Goal: Task Accomplishment & Management: Complete application form

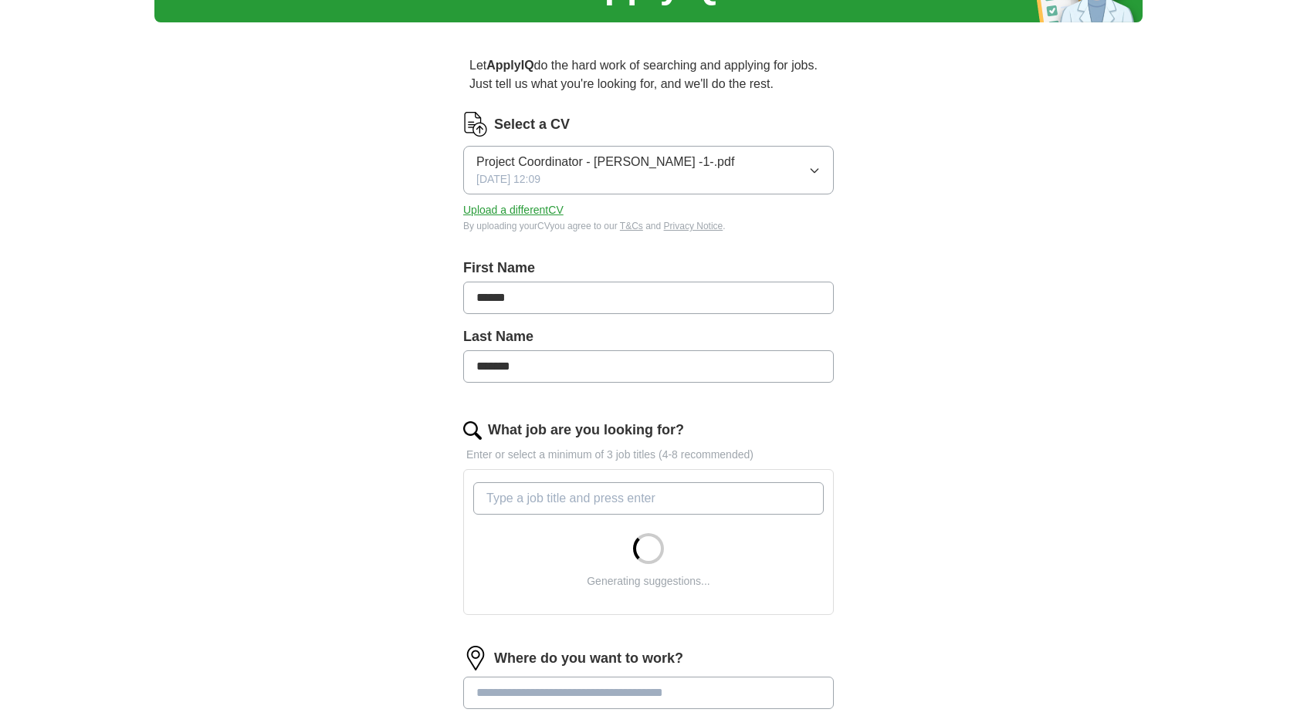
scroll to position [102, 0]
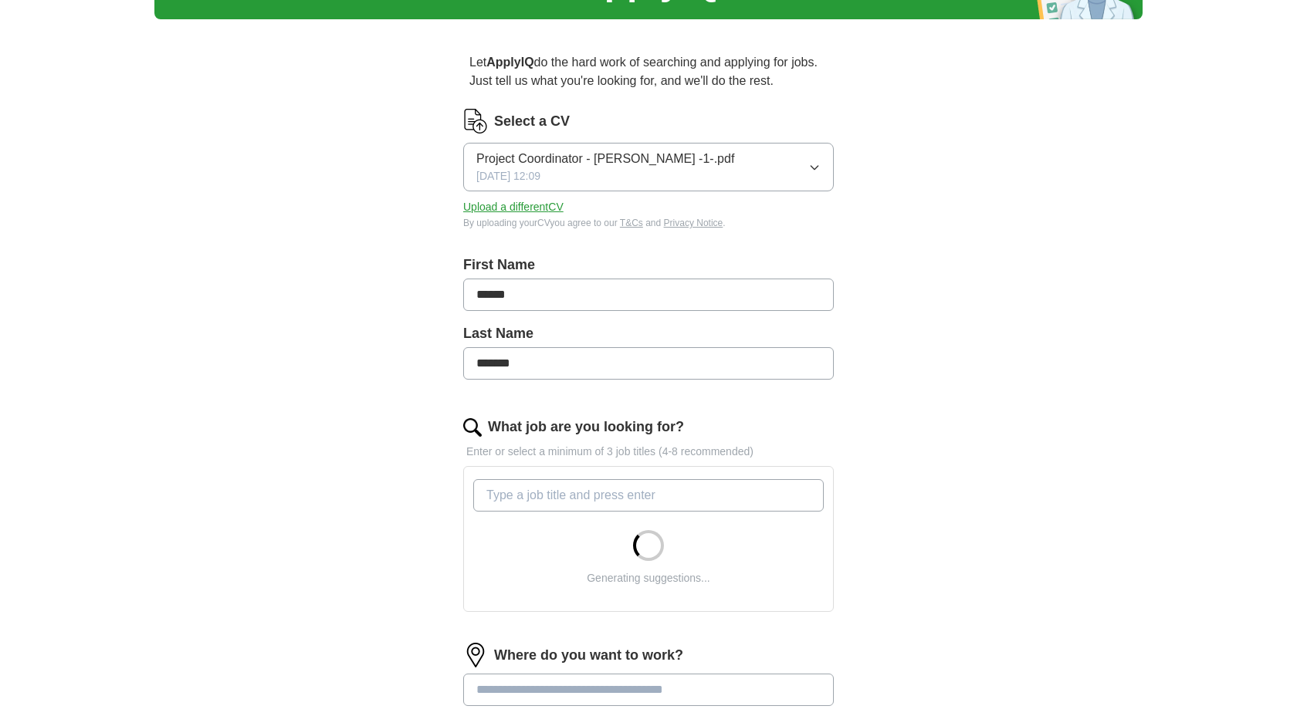
click at [611, 493] on input "What job are you looking for?" at bounding box center [648, 495] width 351 height 32
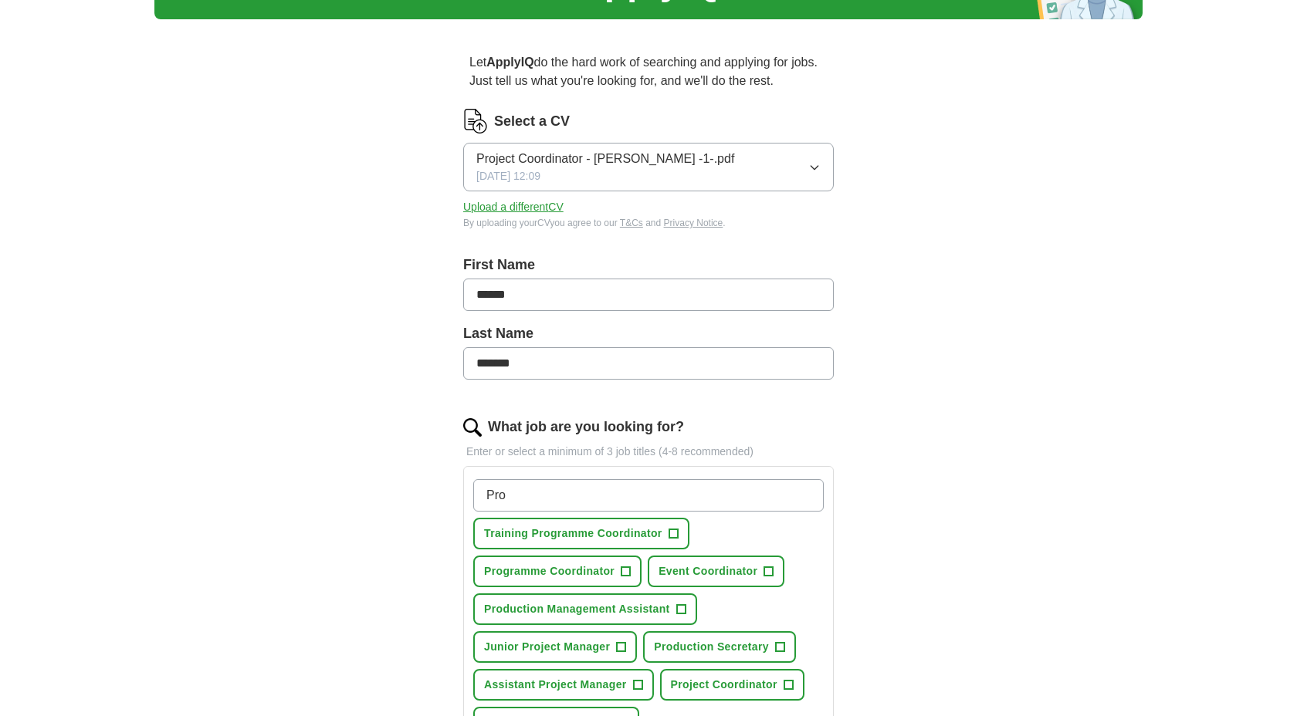
type input "Pro"
click at [540, 578] on span "Programme Coordinator" at bounding box center [549, 572] width 130 height 16
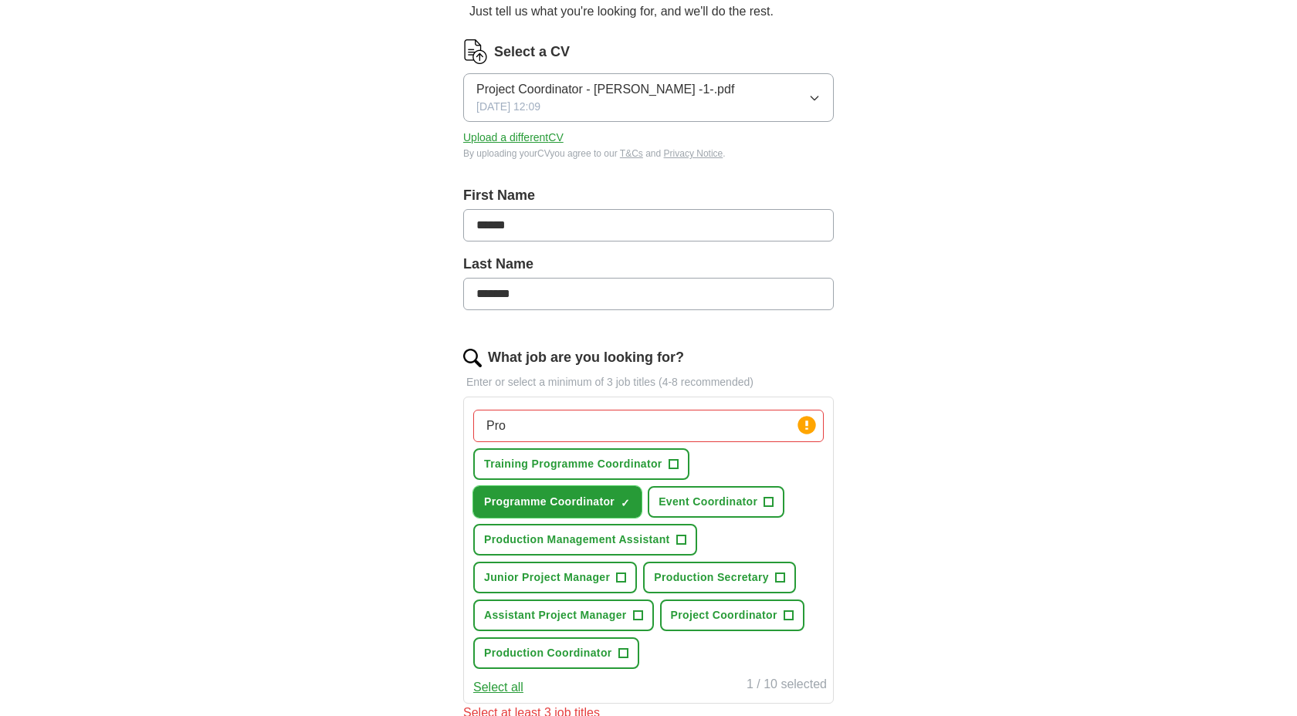
scroll to position [175, 0]
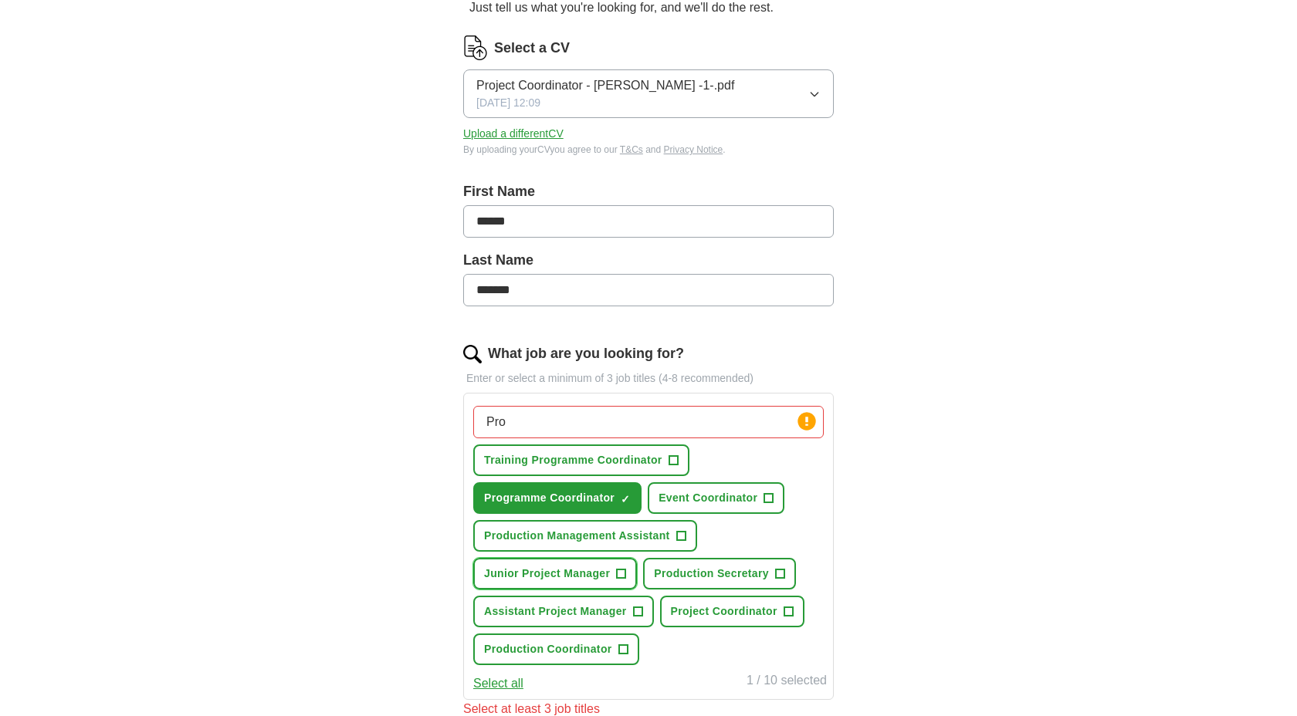
click at [609, 576] on span "Junior Project Manager" at bounding box center [547, 574] width 126 height 16
click at [780, 609] on button "Project Coordinator +" at bounding box center [732, 612] width 144 height 32
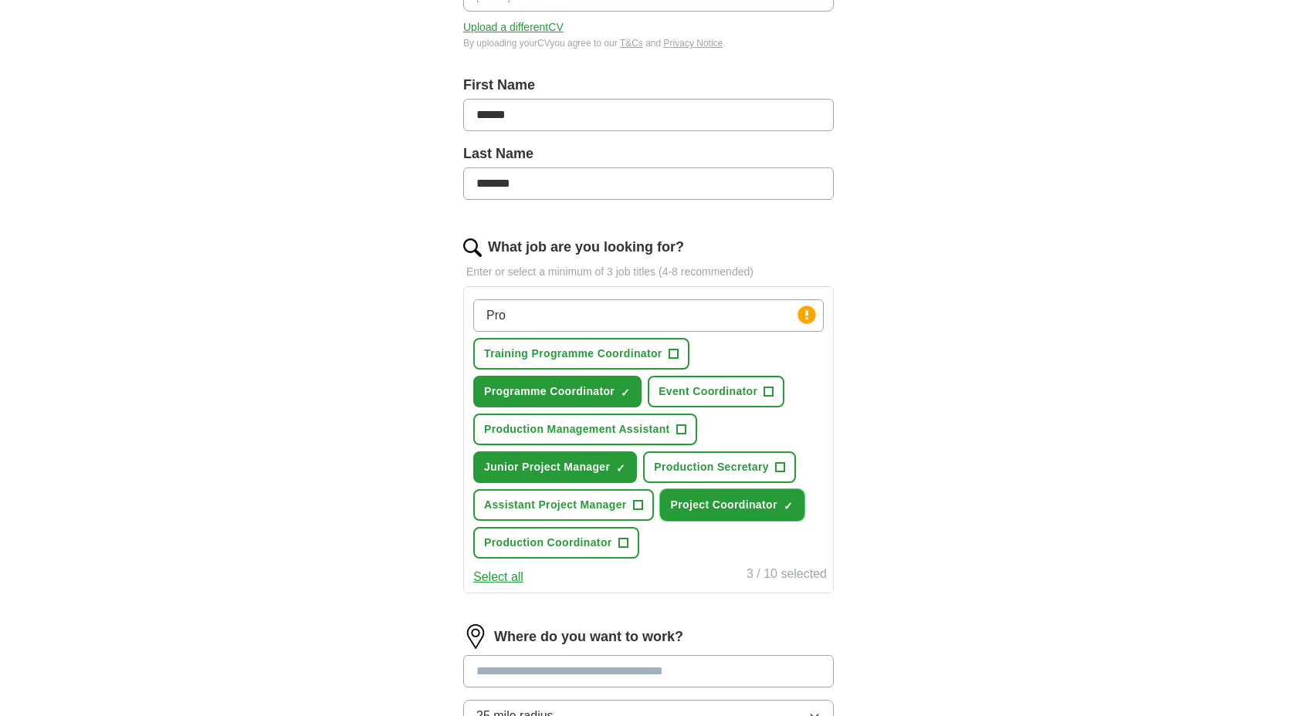
scroll to position [298, 0]
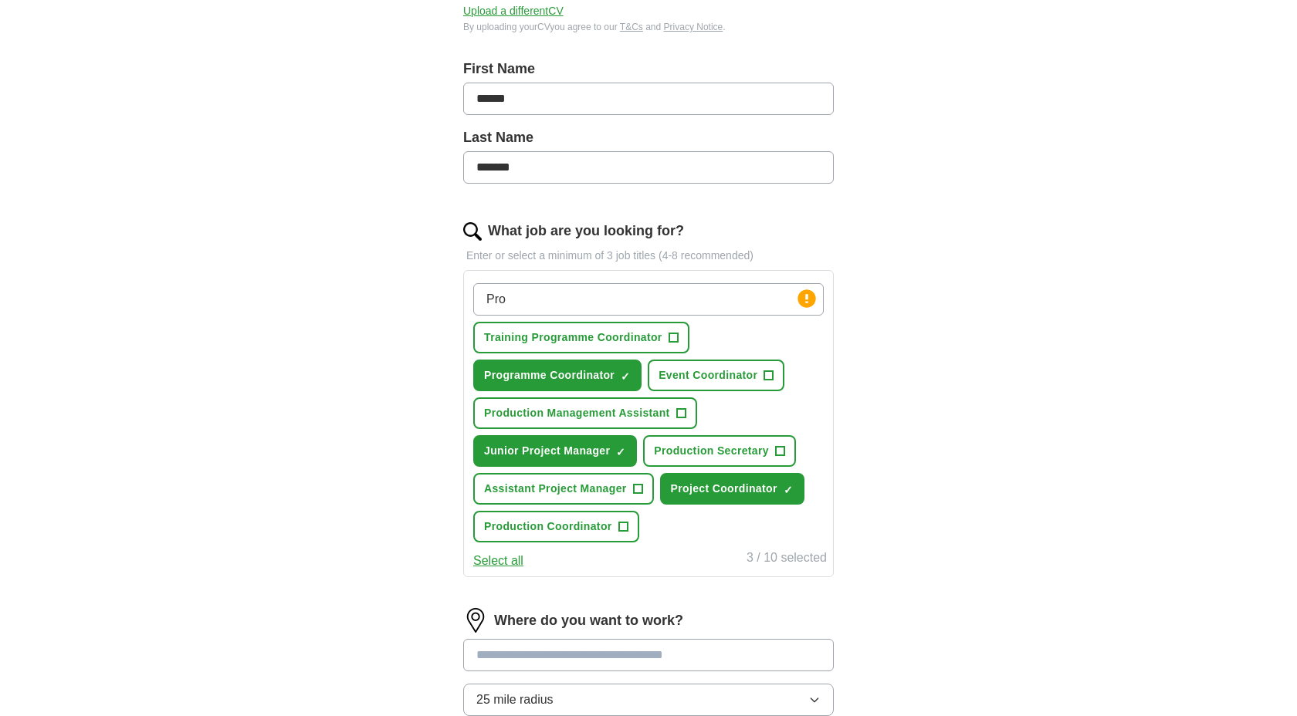
click at [676, 662] on input at bounding box center [648, 655] width 371 height 32
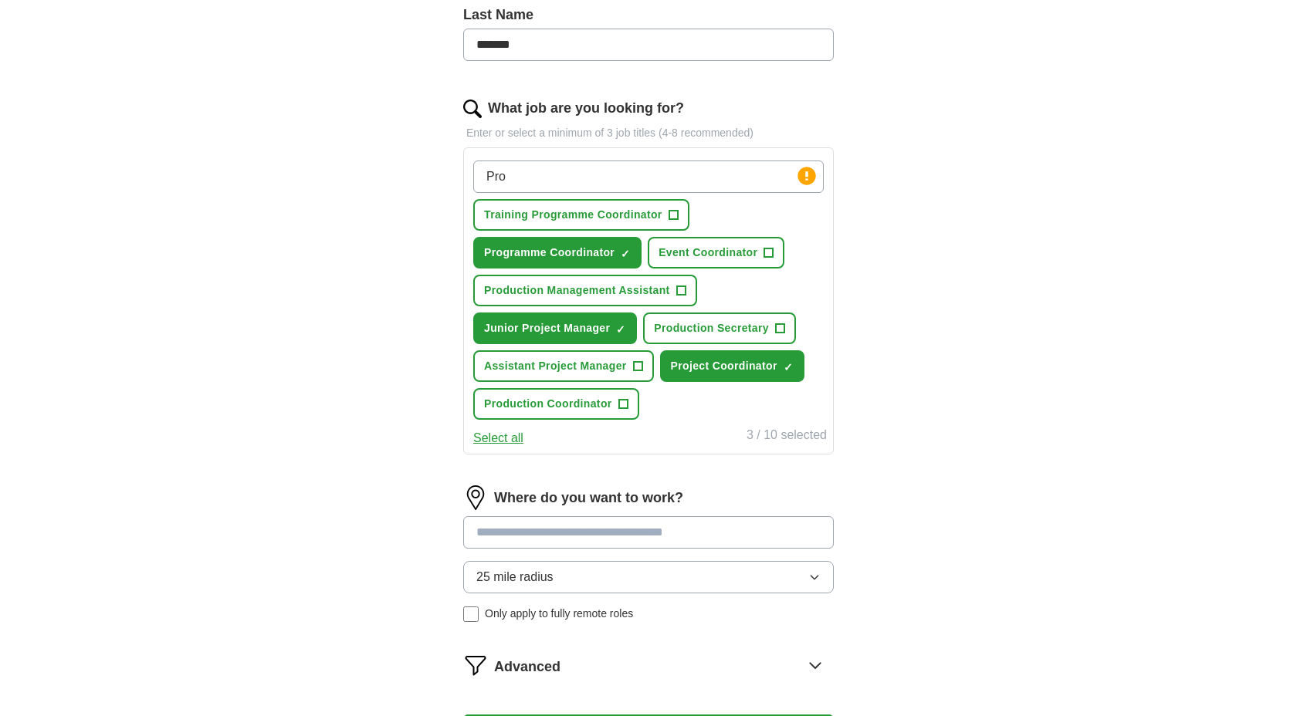
scroll to position [422, 0]
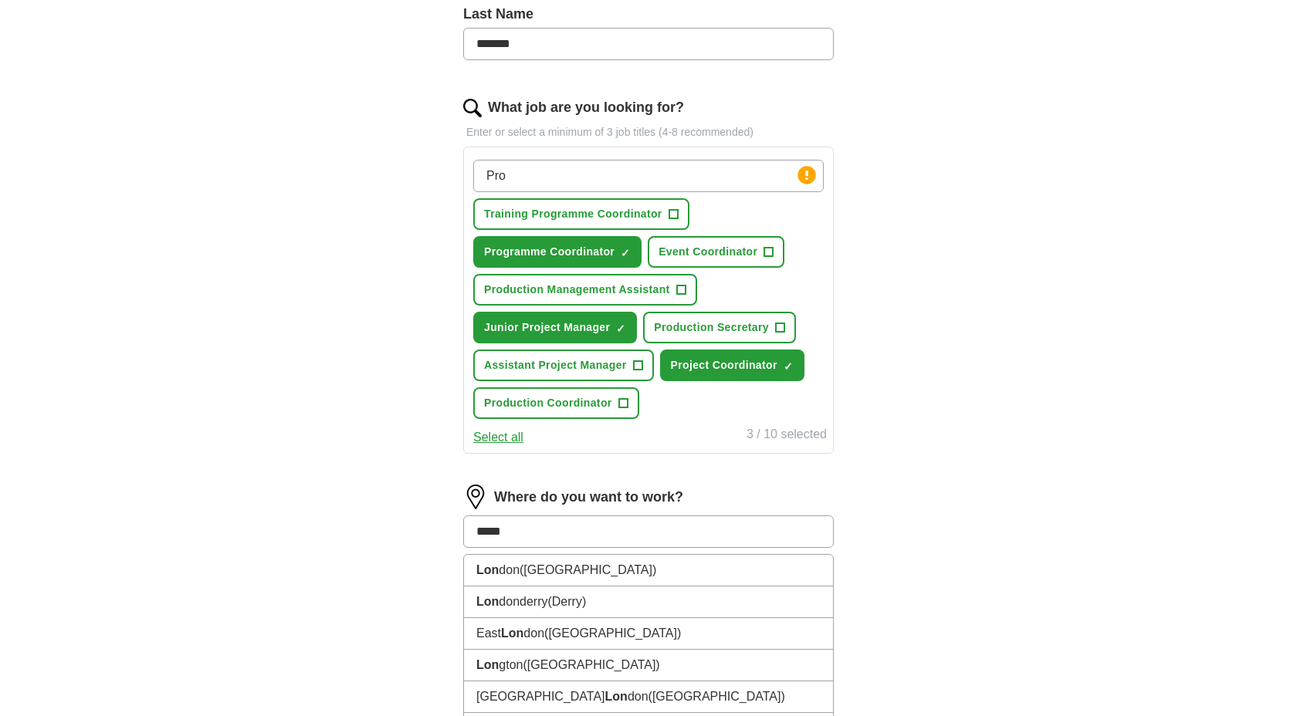
type input "******"
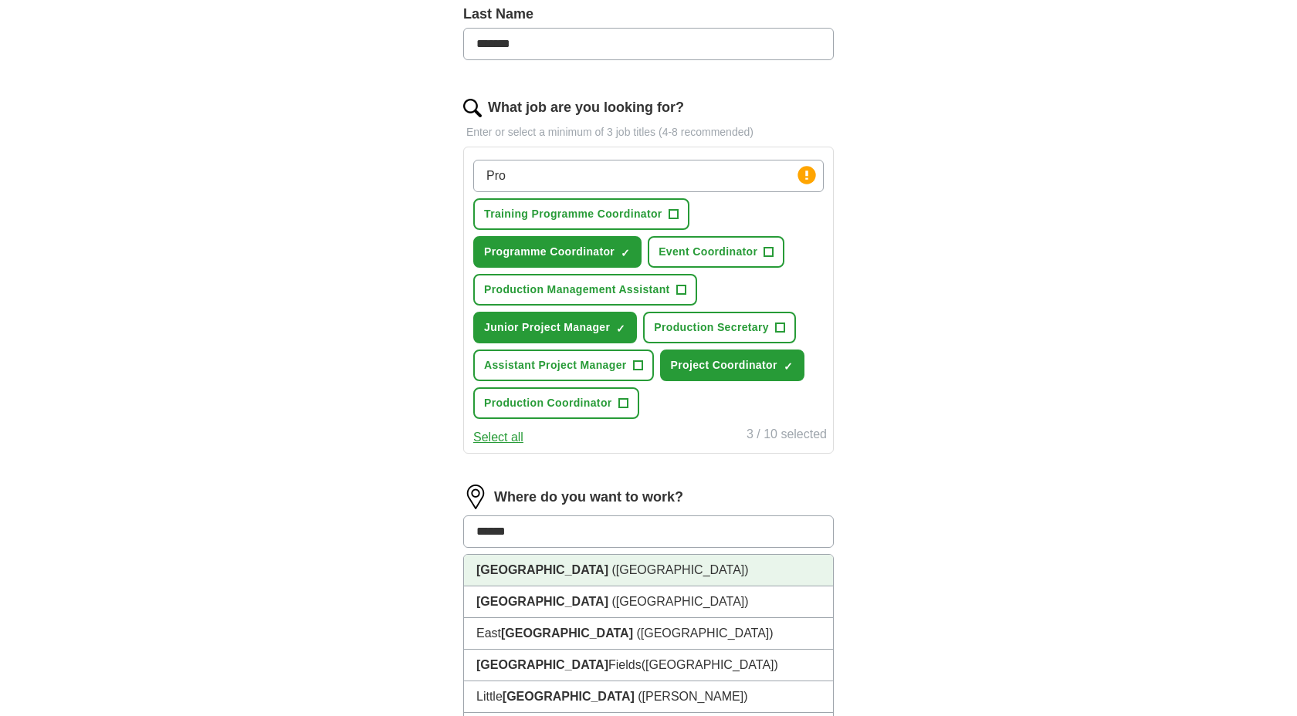
click at [686, 571] on li "[GEOGRAPHIC_DATA] ([GEOGRAPHIC_DATA])" at bounding box center [648, 571] width 369 height 32
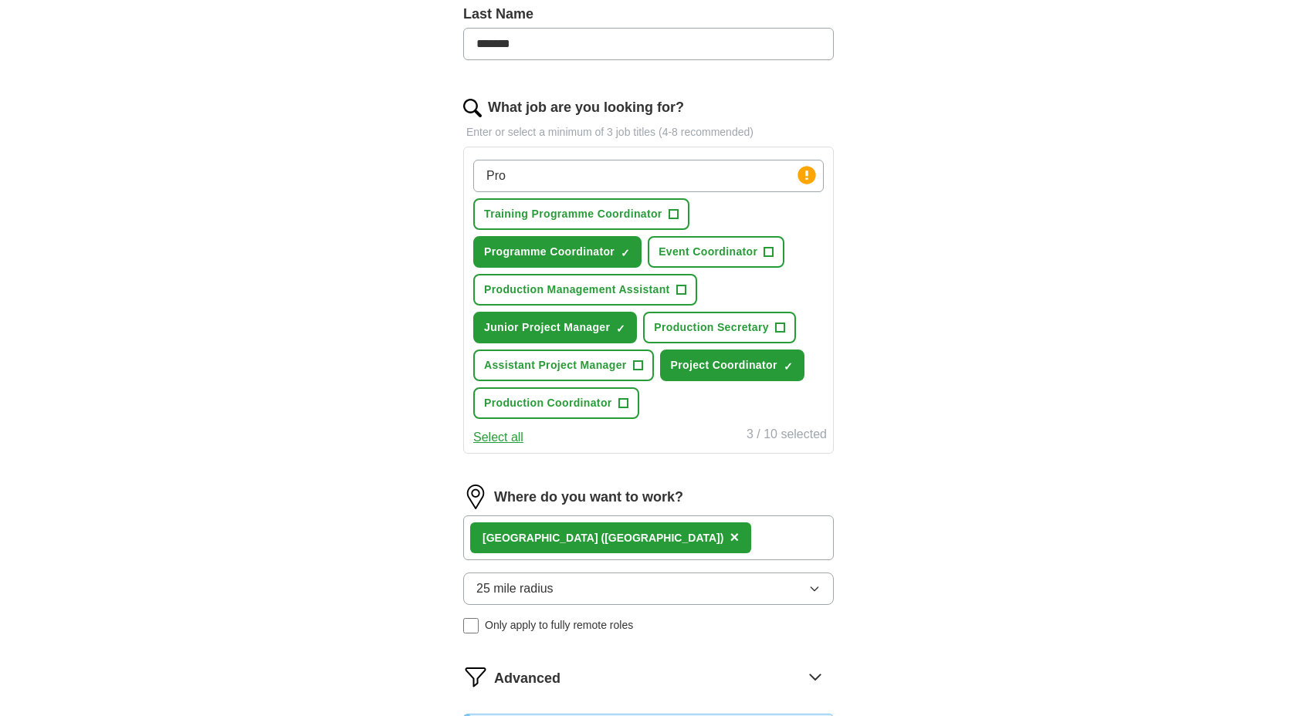
click at [666, 544] on div "[GEOGRAPHIC_DATA] ([GEOGRAPHIC_DATA]) ×" at bounding box center [648, 538] width 371 height 45
click at [632, 546] on div "[GEOGRAPHIC_DATA] ([GEOGRAPHIC_DATA]) ×" at bounding box center [648, 538] width 371 height 45
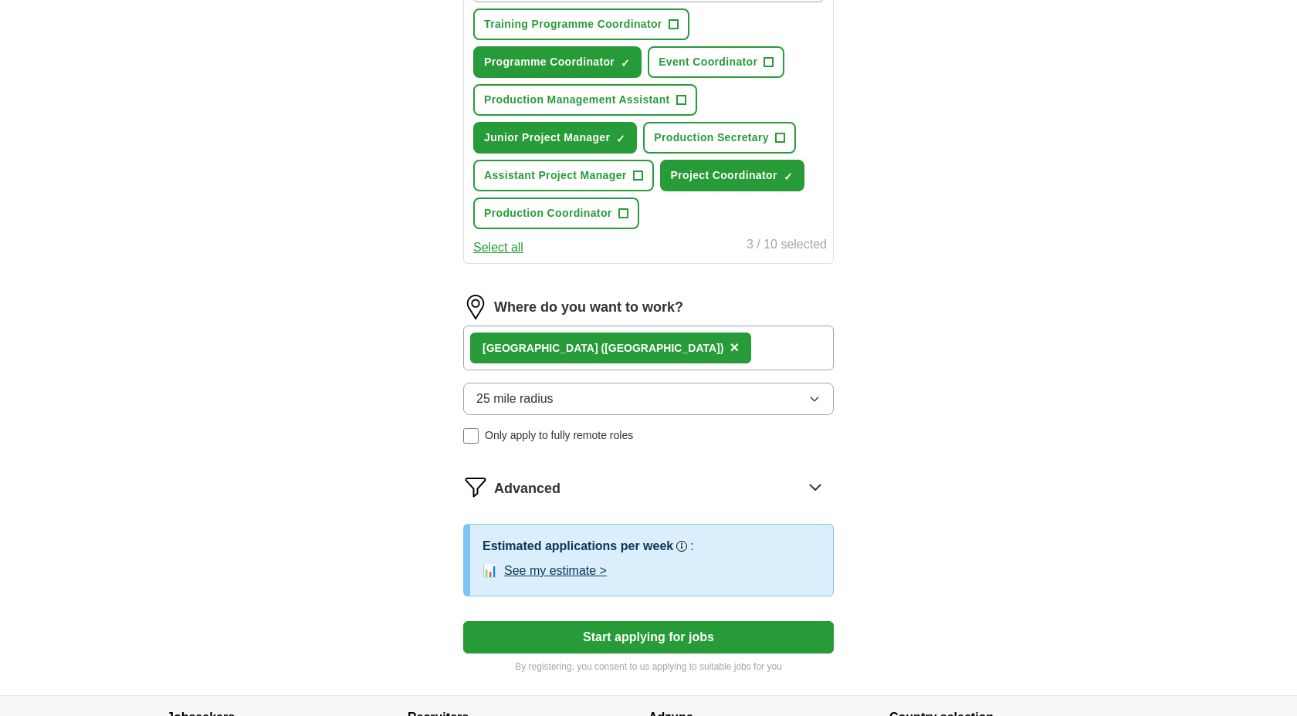
scroll to position [618, 0]
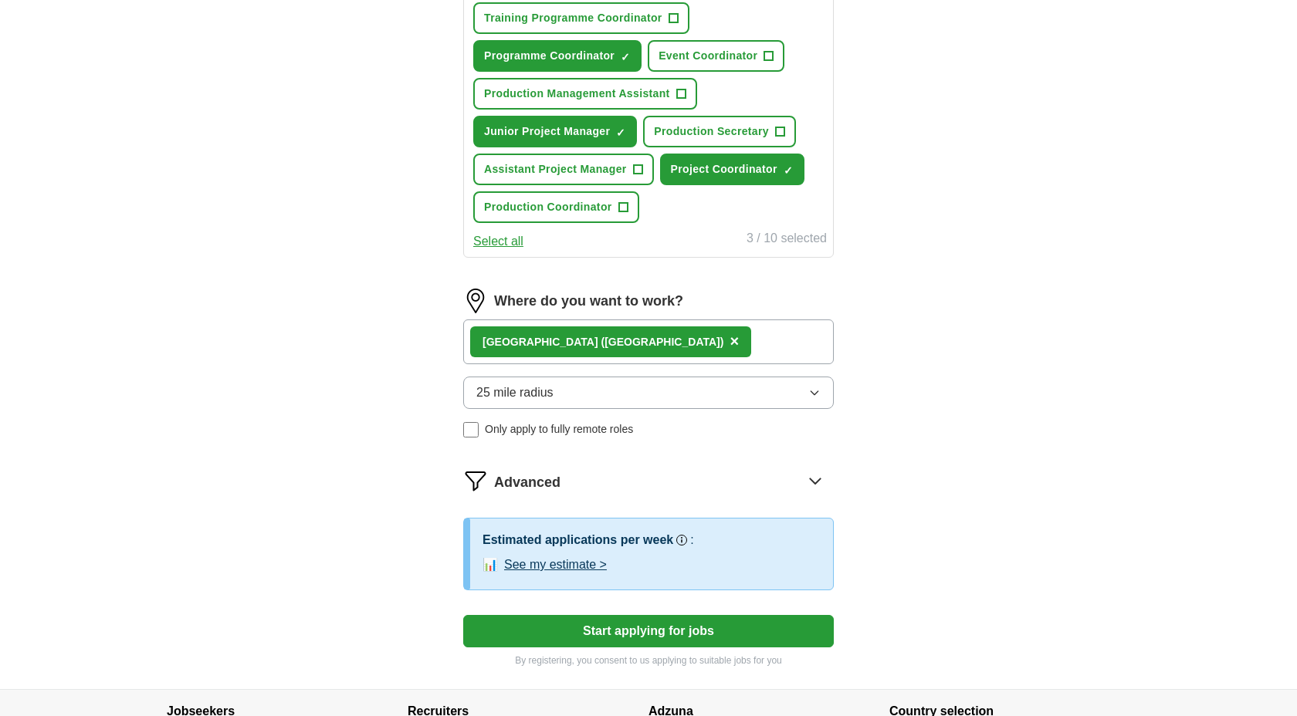
click at [574, 401] on button "25 mile radius" at bounding box center [648, 393] width 371 height 32
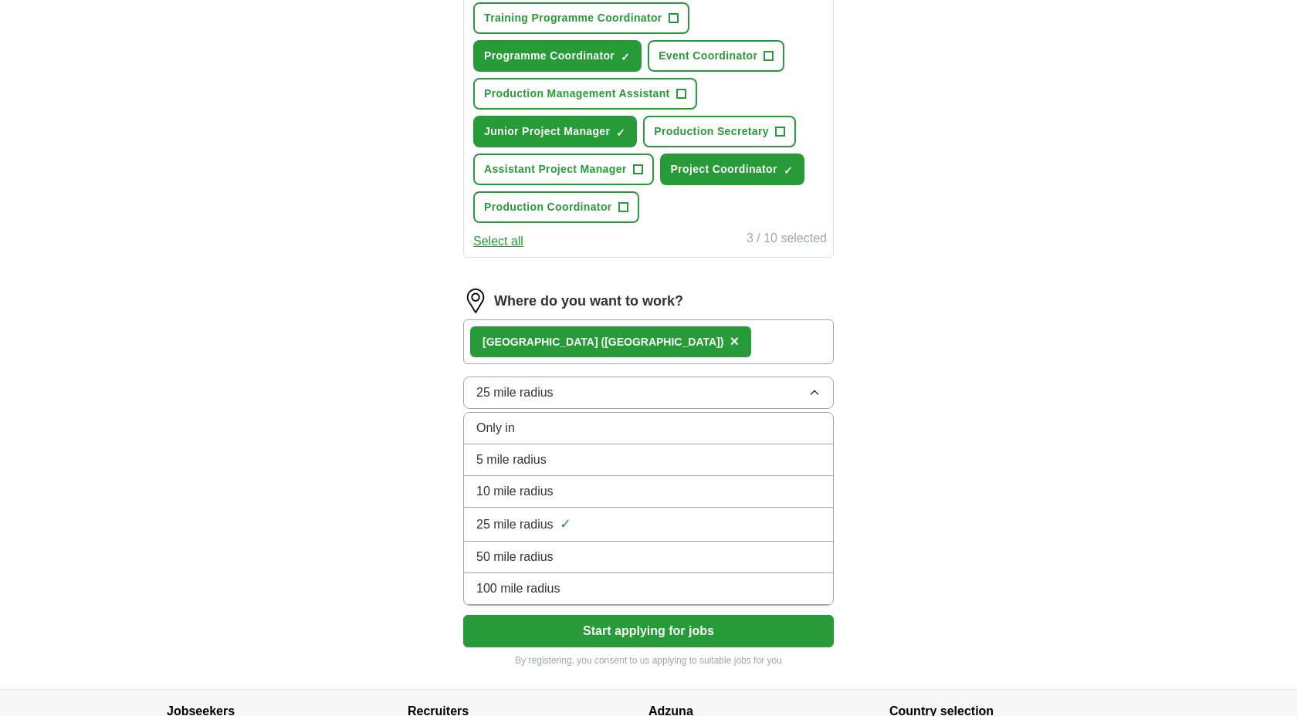
click at [579, 394] on button "25 mile radius" at bounding box center [648, 393] width 371 height 32
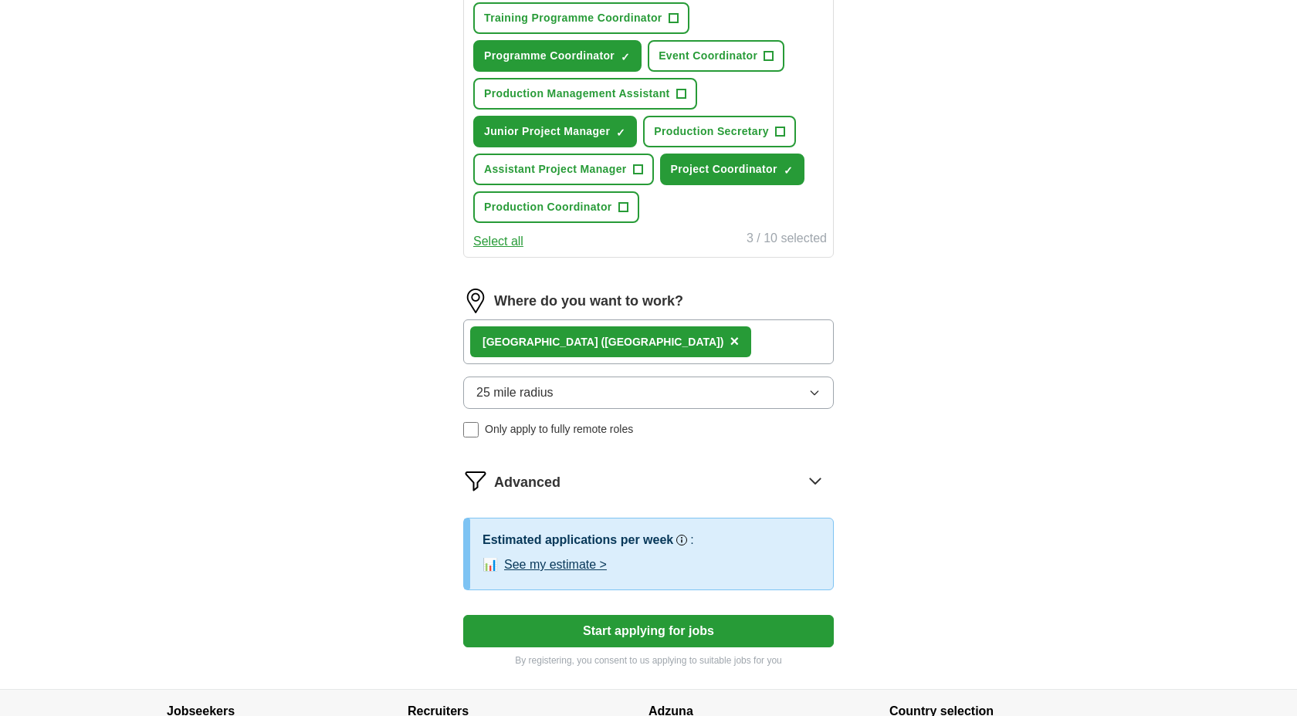
click at [604, 344] on div "[GEOGRAPHIC_DATA] ([GEOGRAPHIC_DATA]) ×" at bounding box center [648, 342] width 371 height 45
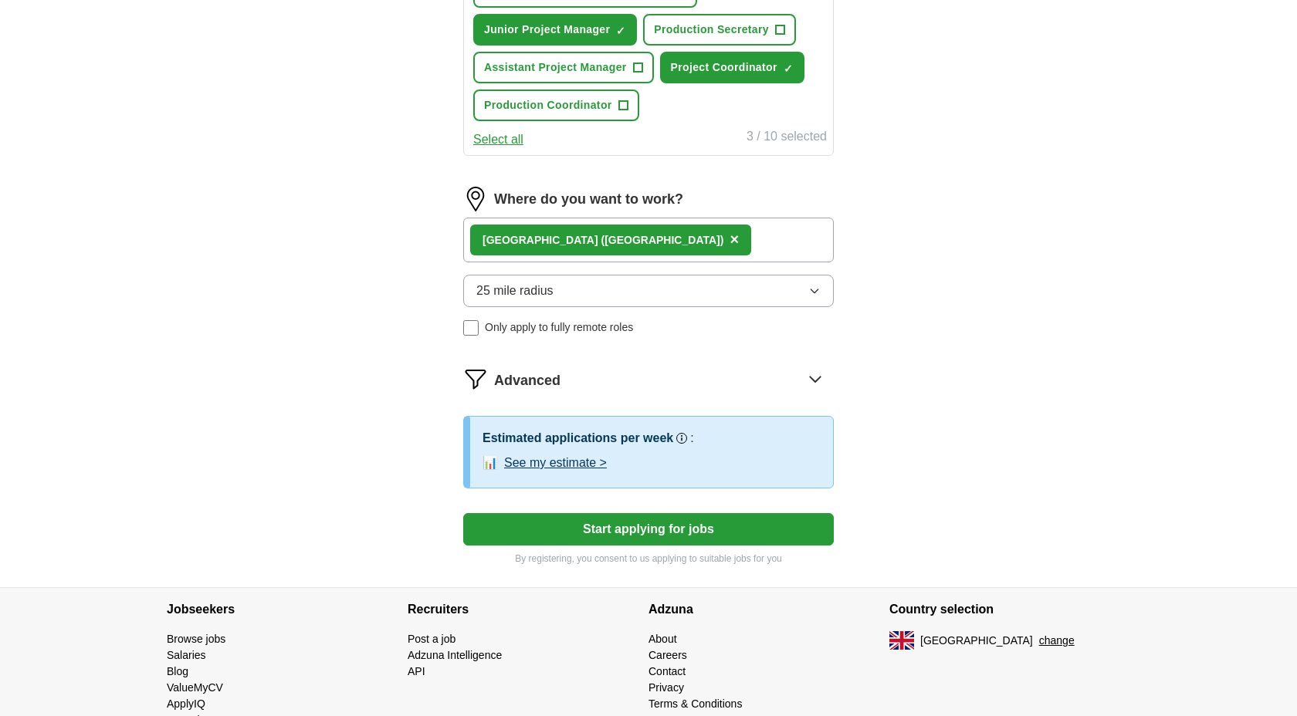
scroll to position [723, 0]
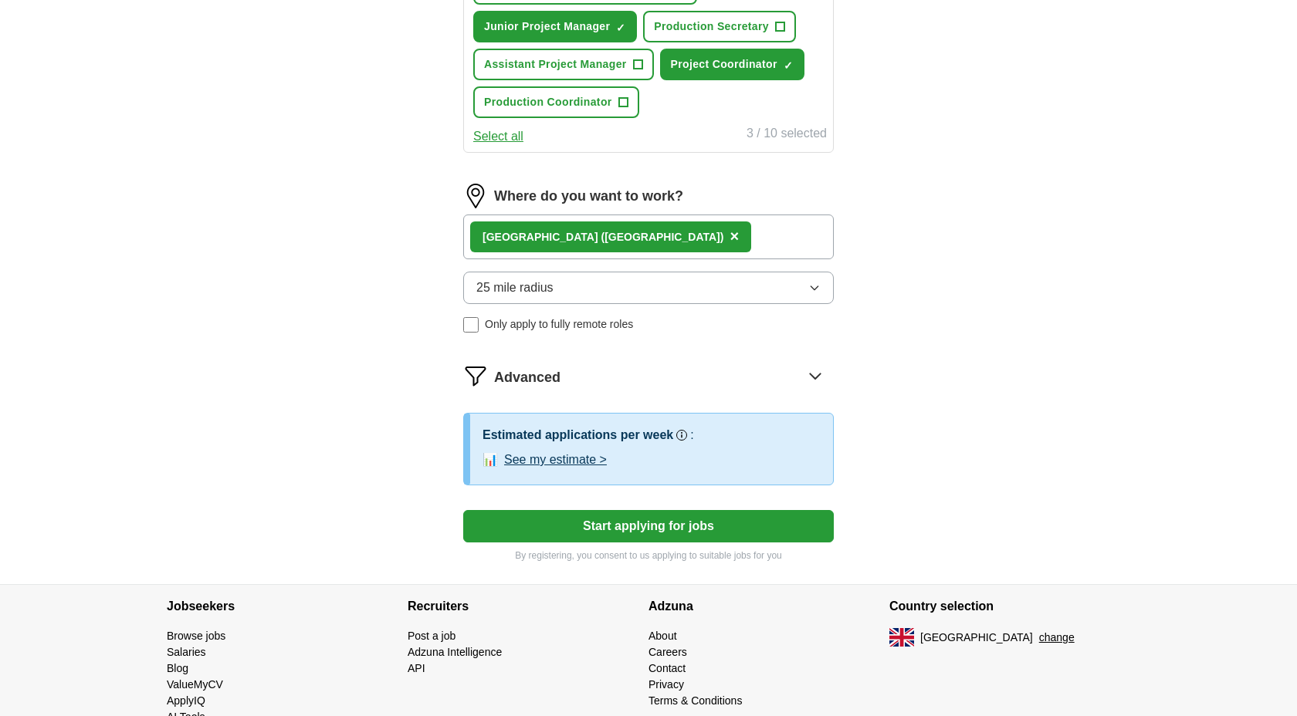
click at [602, 524] on button "Start applying for jobs" at bounding box center [648, 526] width 371 height 32
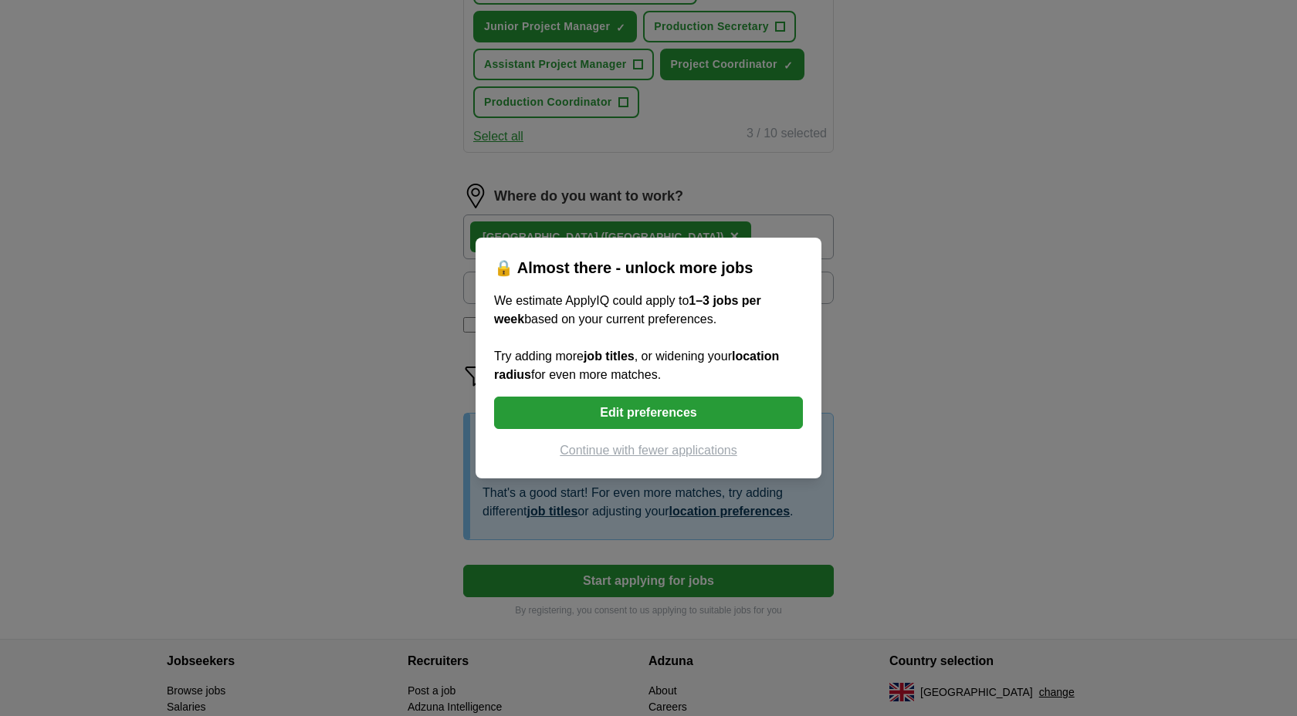
click at [617, 415] on button "Edit preferences" at bounding box center [648, 413] width 309 height 32
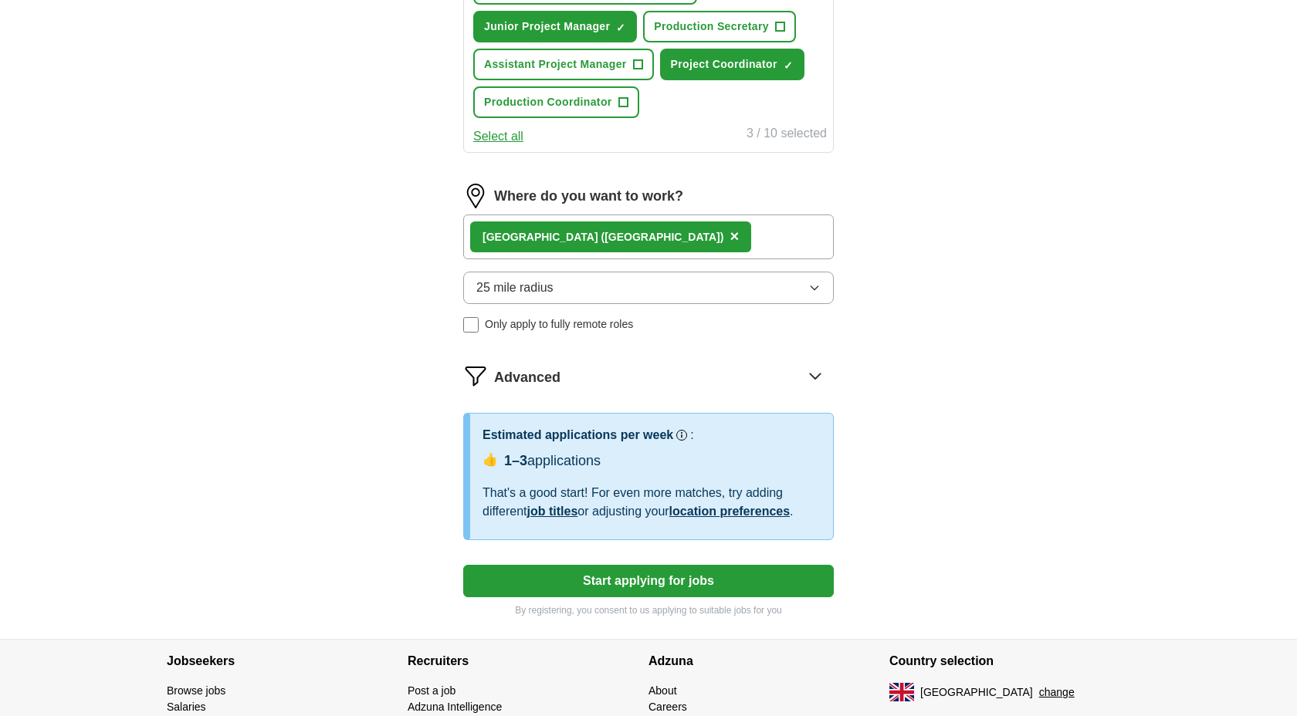
click at [614, 238] on div "[GEOGRAPHIC_DATA] ([GEOGRAPHIC_DATA]) ×" at bounding box center [648, 237] width 371 height 45
click at [730, 240] on span "×" at bounding box center [734, 236] width 9 height 17
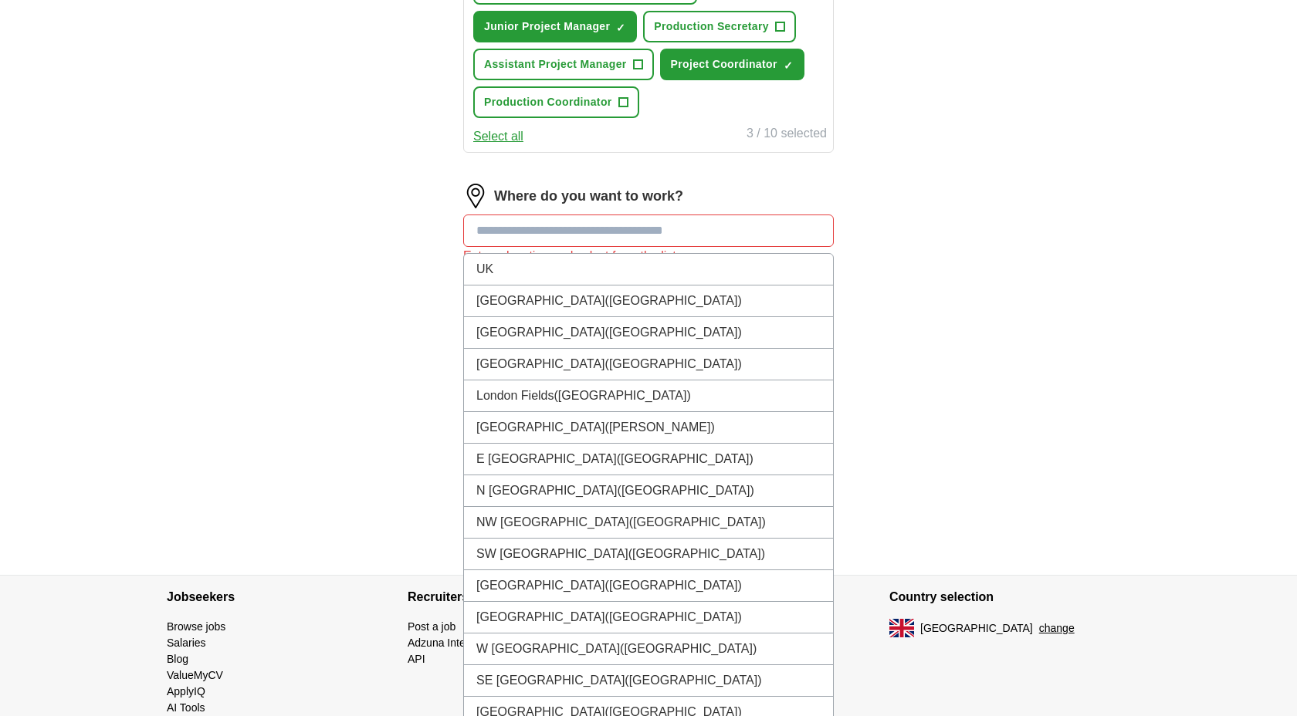
click at [557, 240] on input at bounding box center [648, 231] width 371 height 32
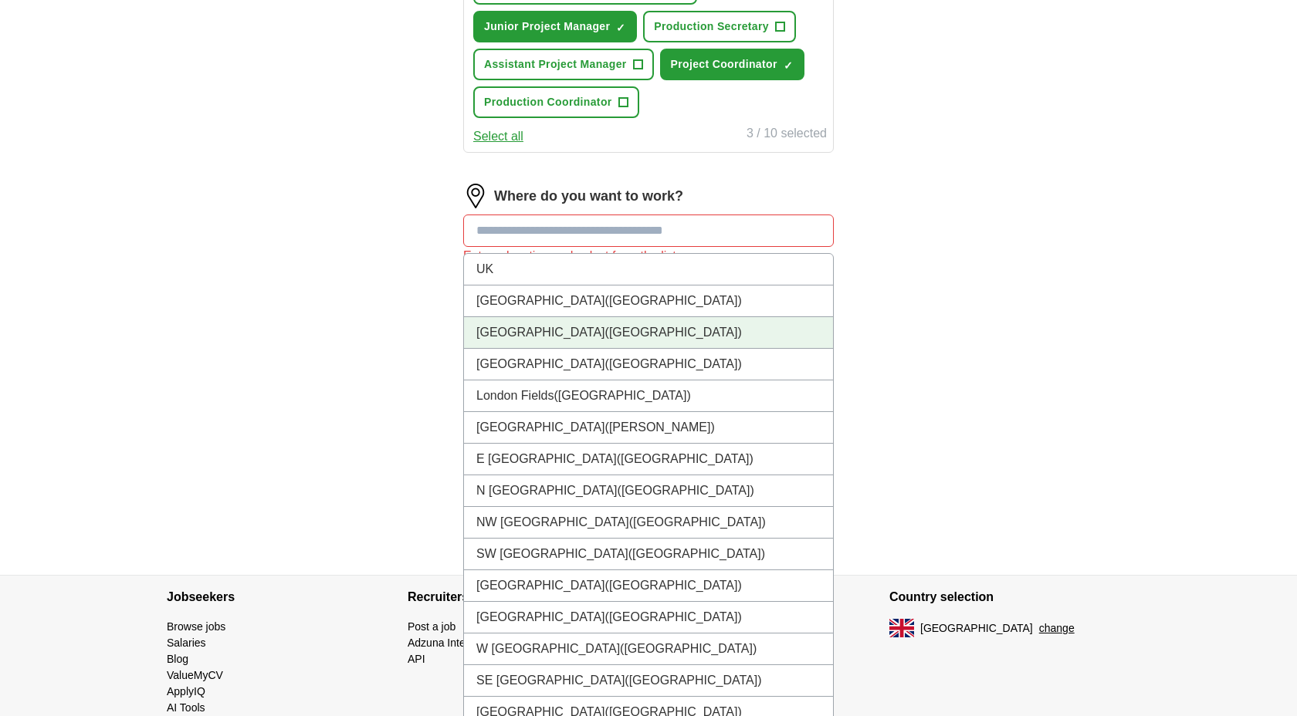
click at [550, 330] on li "[GEOGRAPHIC_DATA] ([GEOGRAPHIC_DATA])" at bounding box center [648, 333] width 369 height 32
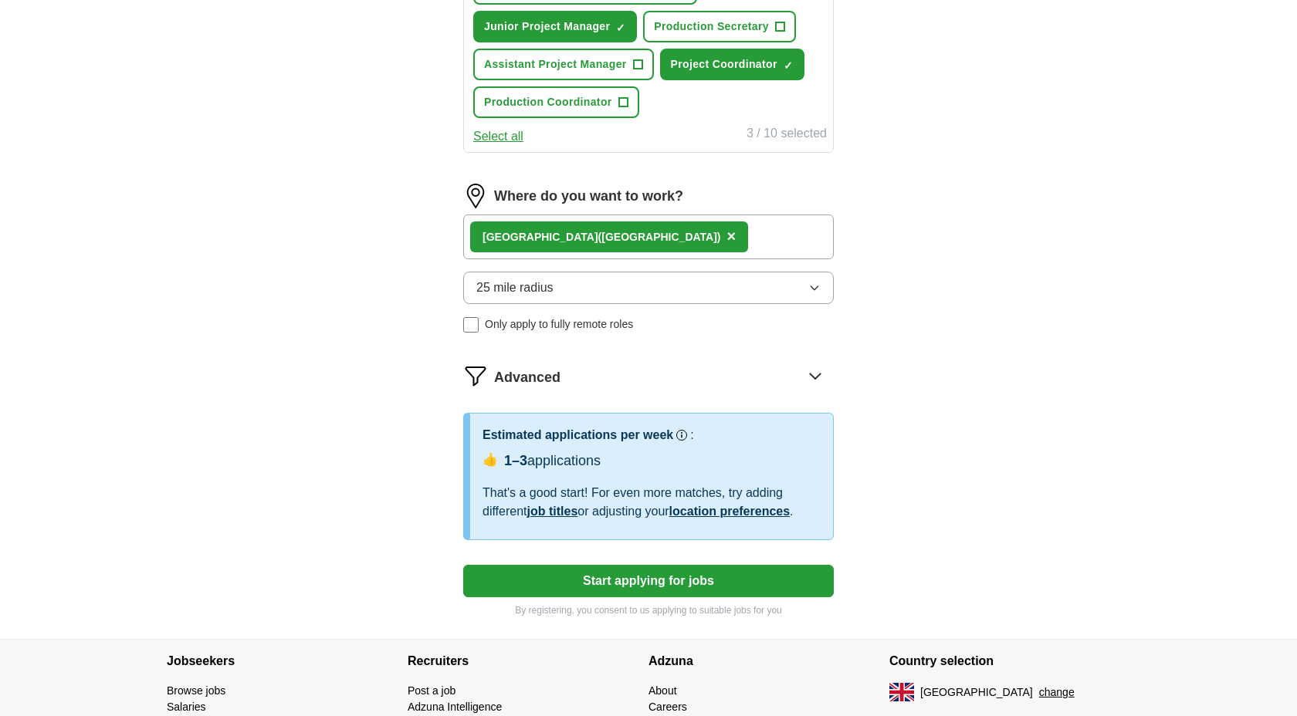
click at [608, 239] on div "[GEOGRAPHIC_DATA] ([GEOGRAPHIC_DATA]) ×" at bounding box center [648, 237] width 371 height 45
click at [632, 378] on div "Advanced" at bounding box center [664, 376] width 340 height 25
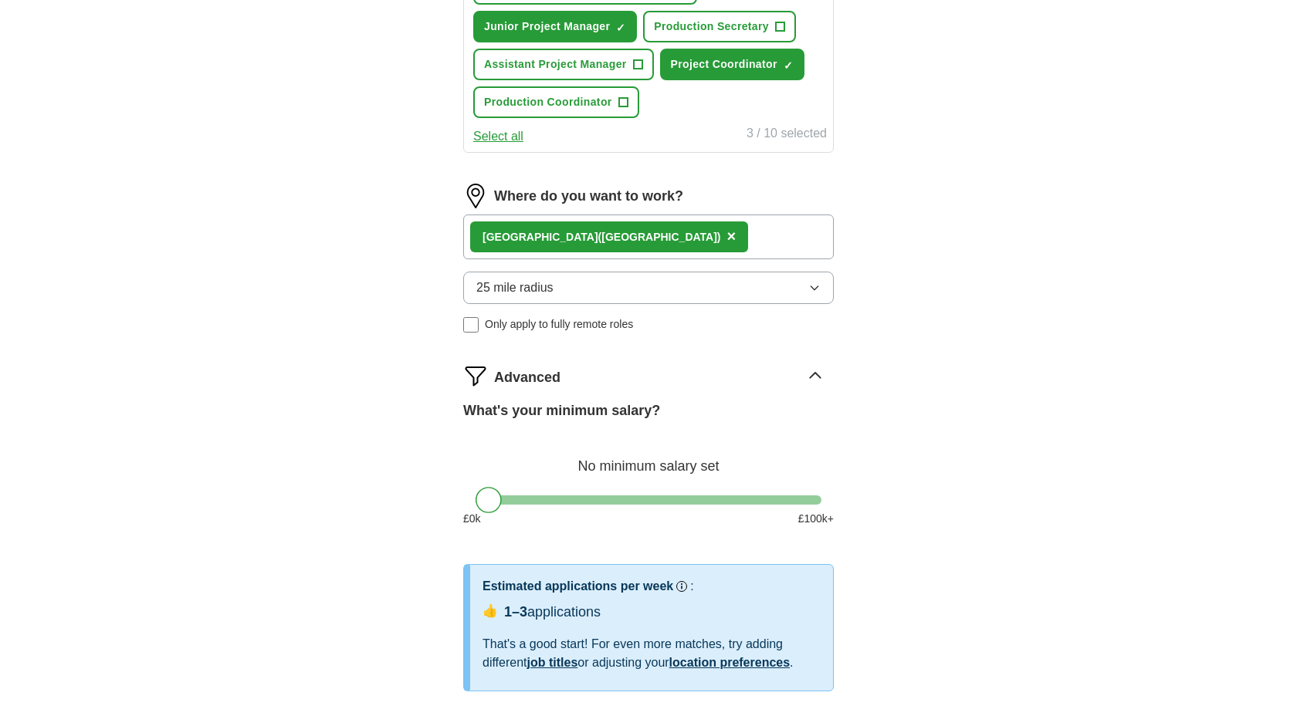
click at [784, 382] on div "Advanced" at bounding box center [664, 376] width 340 height 25
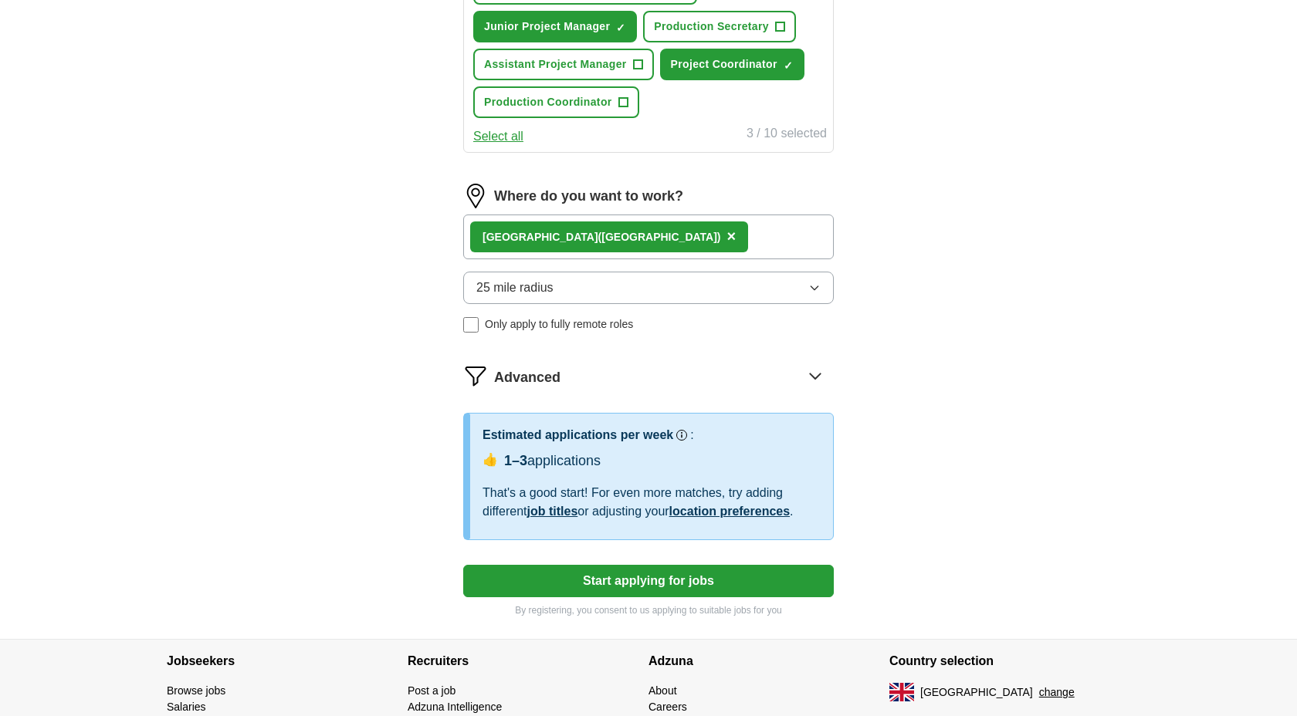
click at [711, 243] on div "[GEOGRAPHIC_DATA] ([GEOGRAPHIC_DATA]) ×" at bounding box center [648, 237] width 371 height 45
click at [613, 289] on button "25 mile radius" at bounding box center [648, 288] width 371 height 32
click at [727, 249] on button "×" at bounding box center [731, 236] width 9 height 23
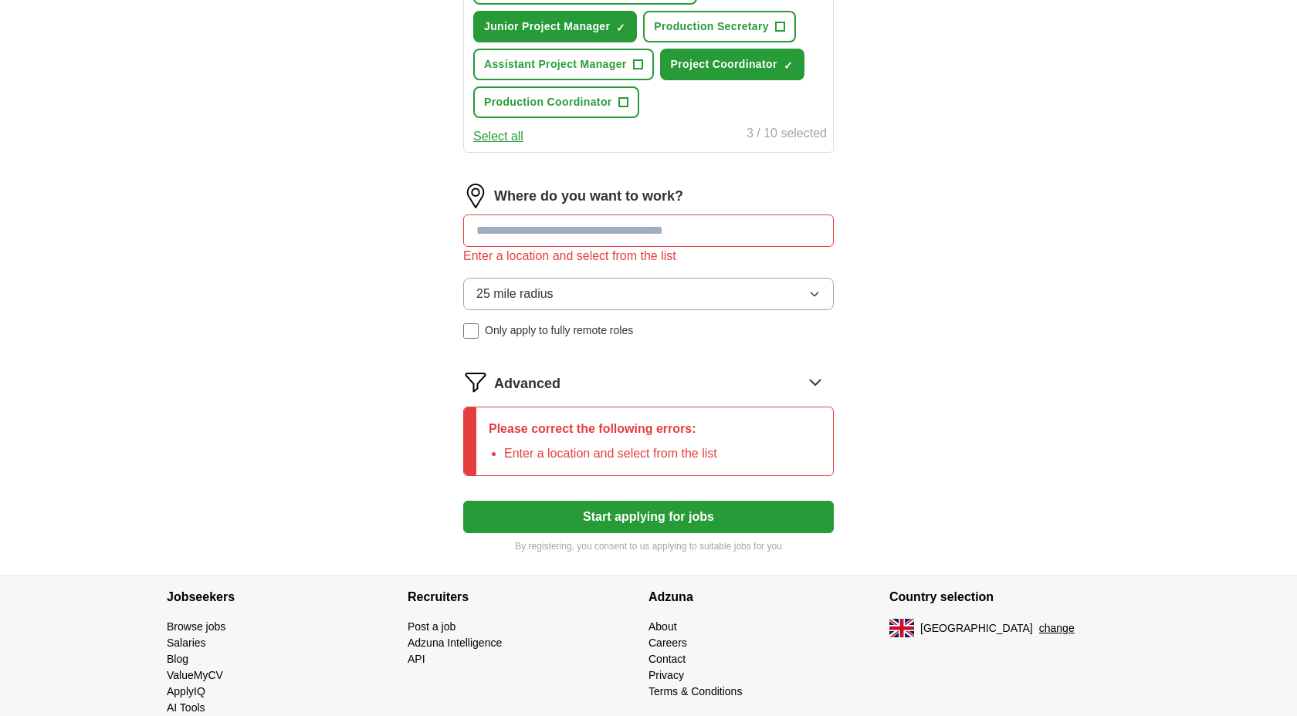
click at [561, 224] on input at bounding box center [648, 231] width 371 height 32
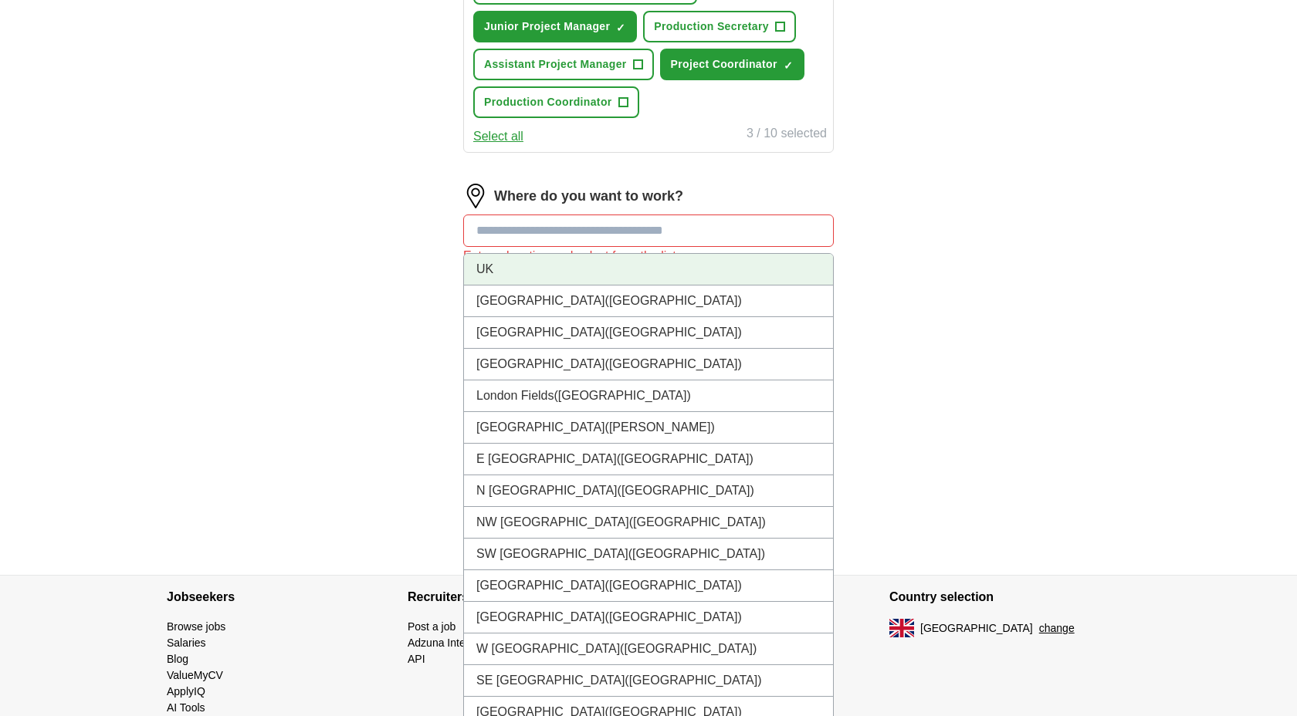
click at [537, 278] on li "UK" at bounding box center [648, 270] width 369 height 32
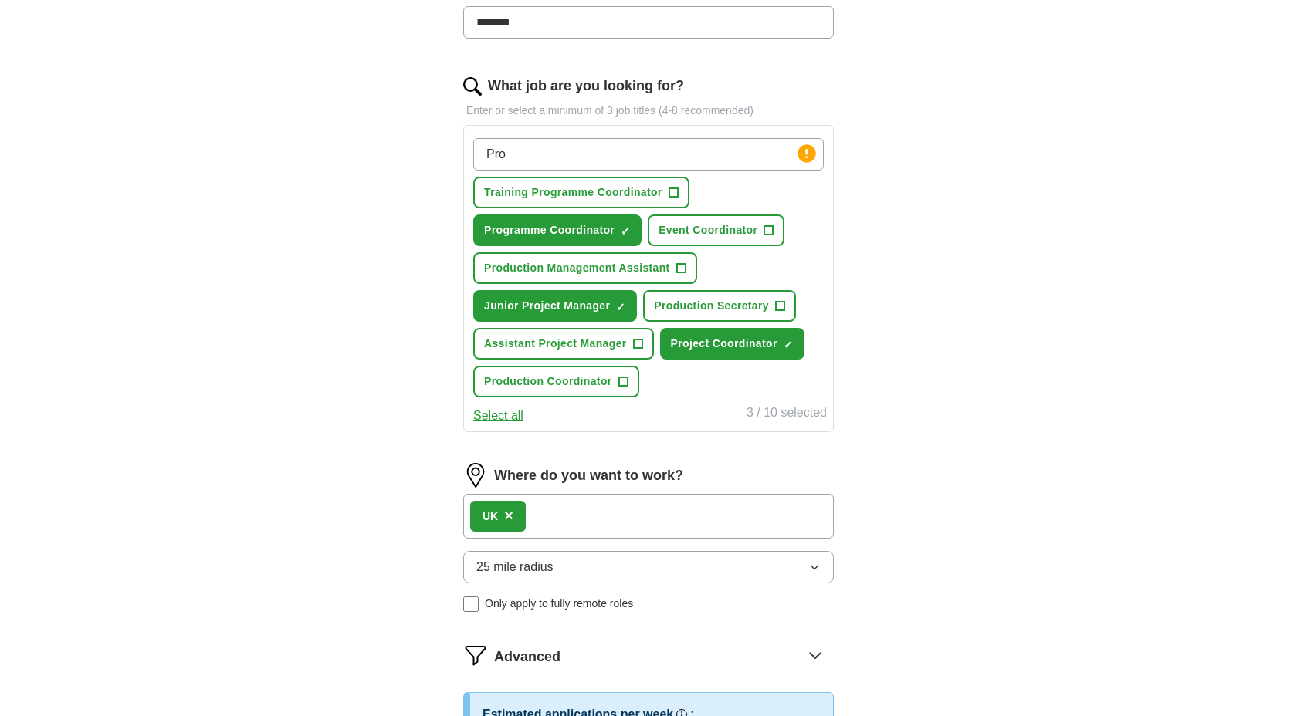
scroll to position [464, 0]
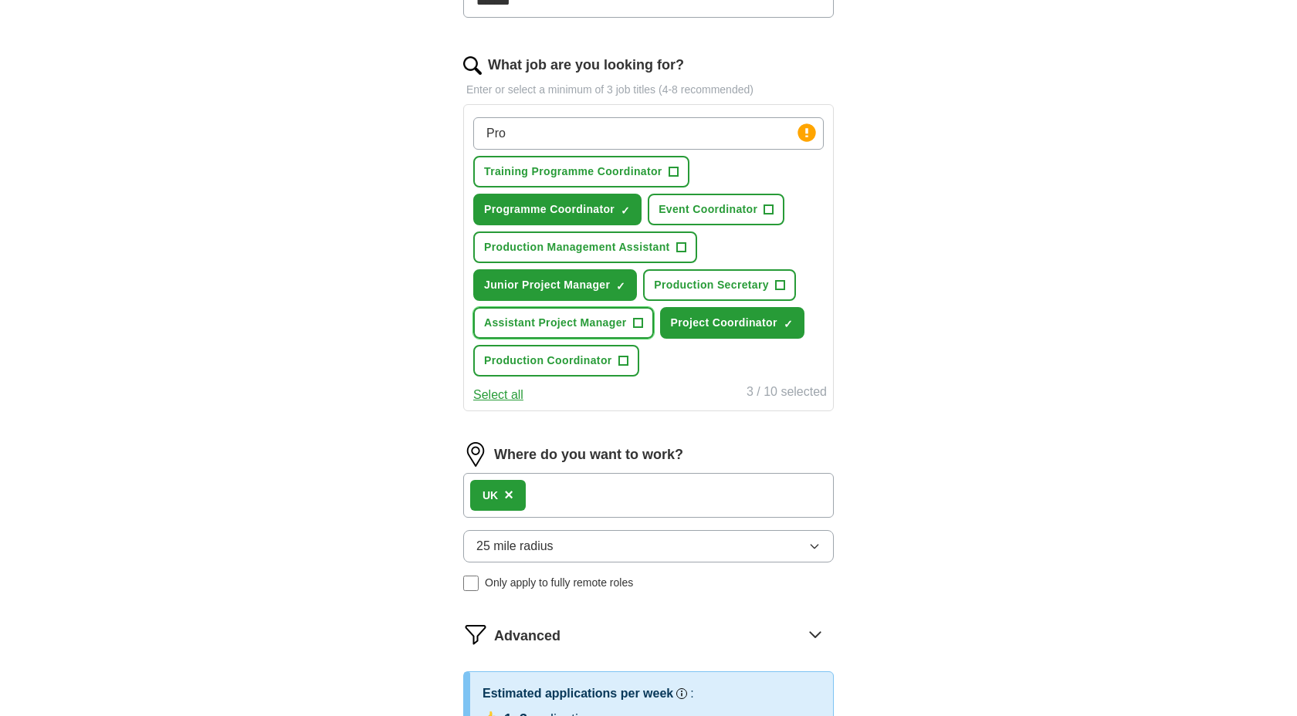
click at [635, 321] on span "+" at bounding box center [637, 323] width 9 height 12
click at [618, 363] on span "+" at bounding box center [622, 361] width 9 height 12
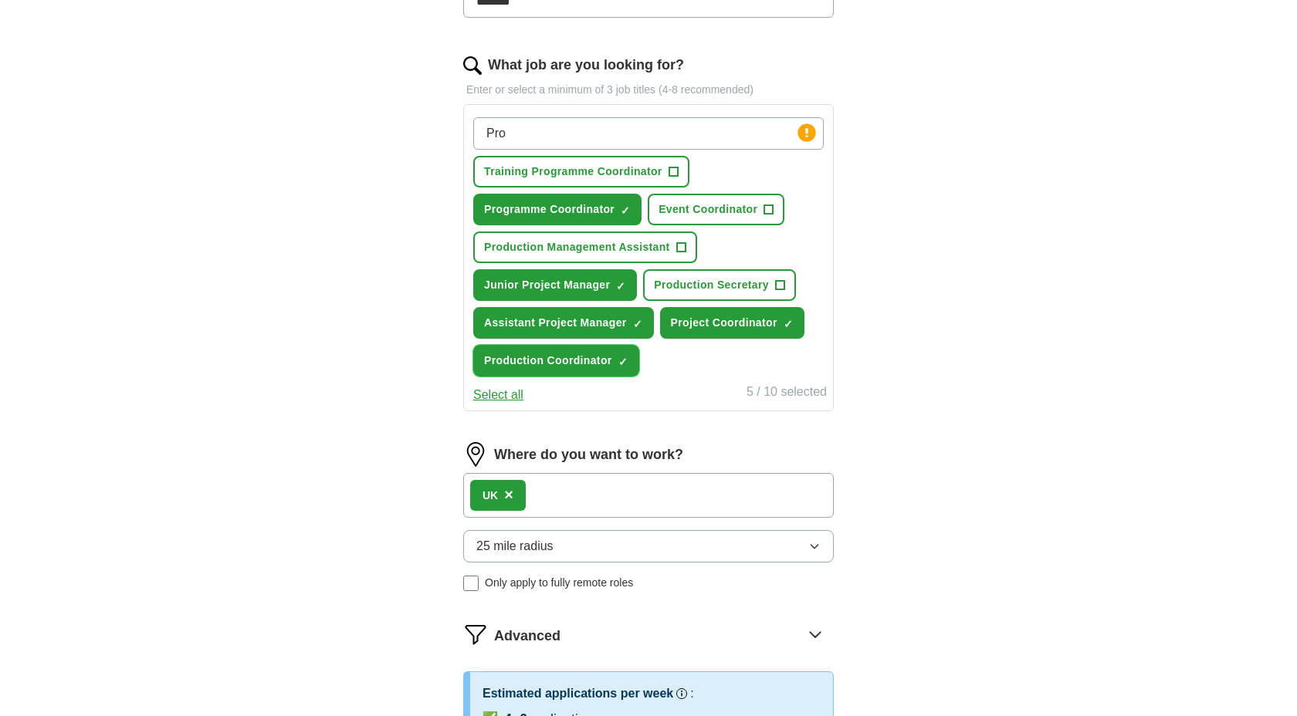
click at [611, 361] on button "Production Coordinator ✓ ×" at bounding box center [556, 361] width 166 height 32
click at [649, 131] on input "Pro" at bounding box center [648, 133] width 351 height 32
type input "P"
click at [582, 130] on input "What job are you looking for?" at bounding box center [648, 133] width 351 height 32
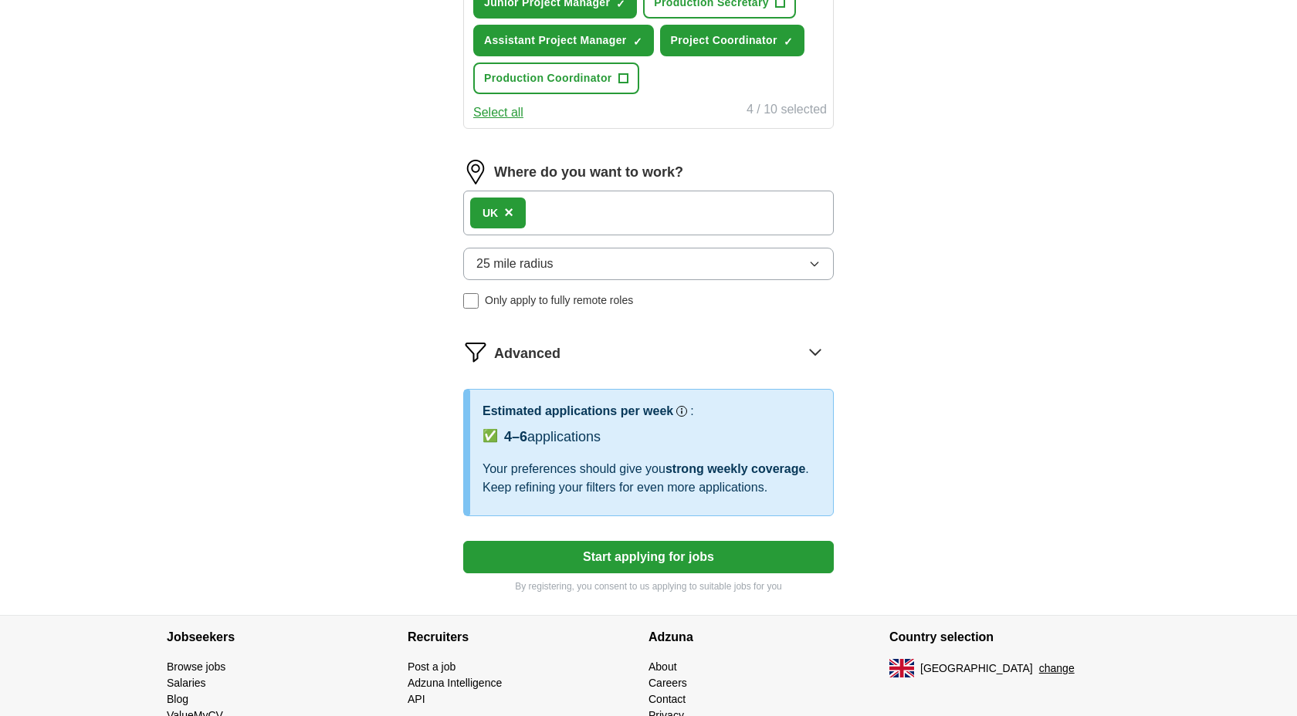
scroll to position [818, 0]
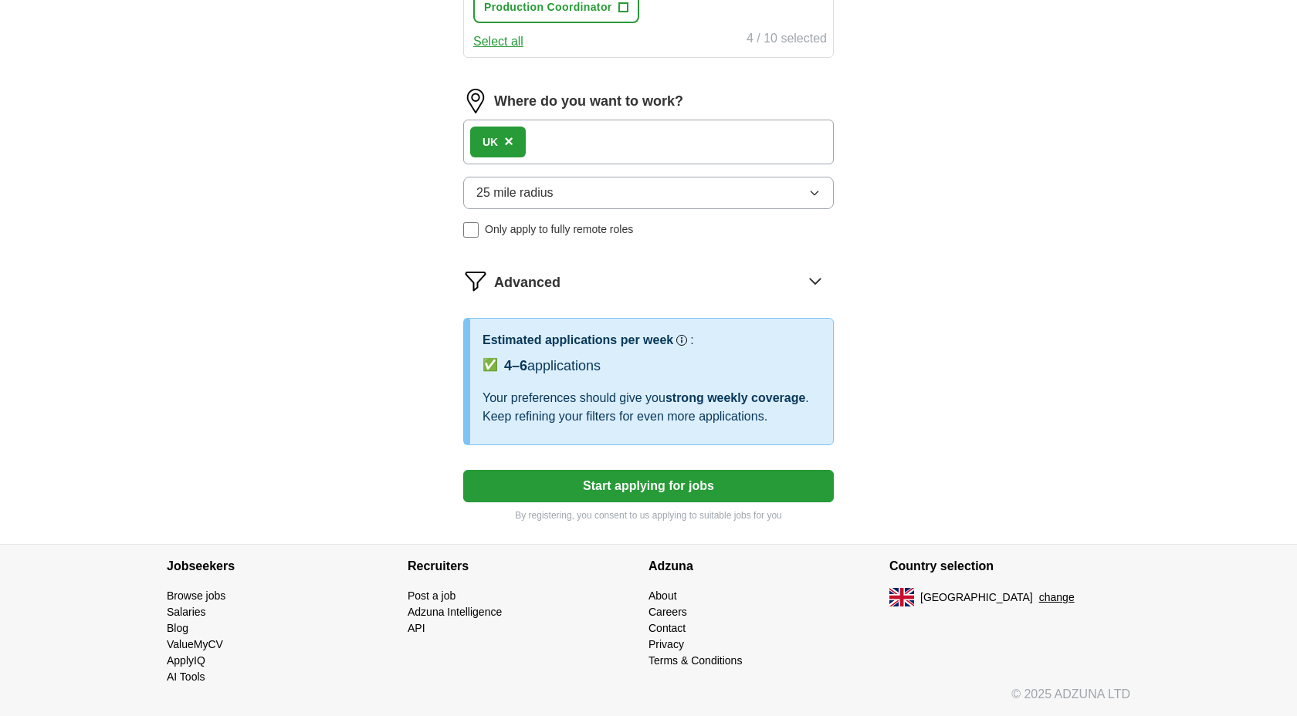
type input "project manager"
click at [776, 293] on span "Our best guess based on live jobs [DATE], and others like you." at bounding box center [720, 307] width 203 height 29
click at [800, 271] on div "Advanced" at bounding box center [664, 281] width 340 height 25
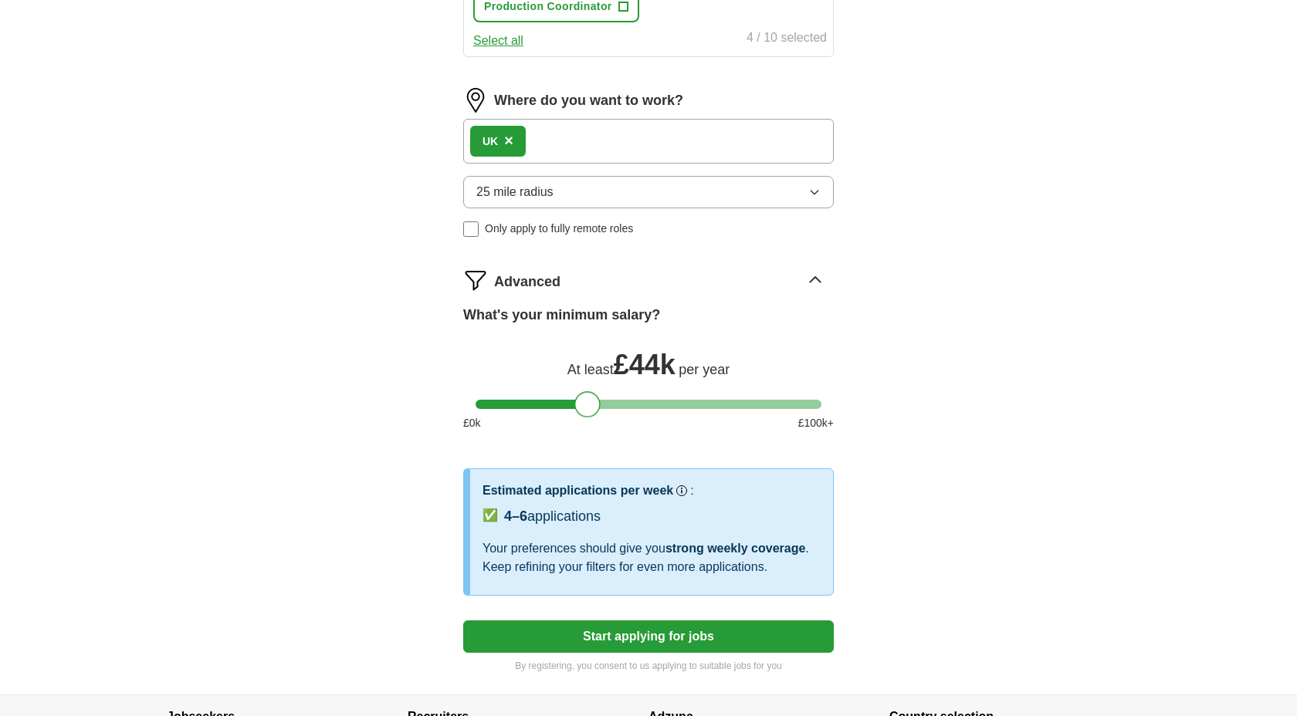
drag, startPoint x: 493, startPoint y: 404, endPoint x: 593, endPoint y: 412, distance: 100.7
click at [593, 412] on div at bounding box center [587, 404] width 26 height 26
click at [650, 630] on button "Start applying for jobs" at bounding box center [648, 637] width 371 height 32
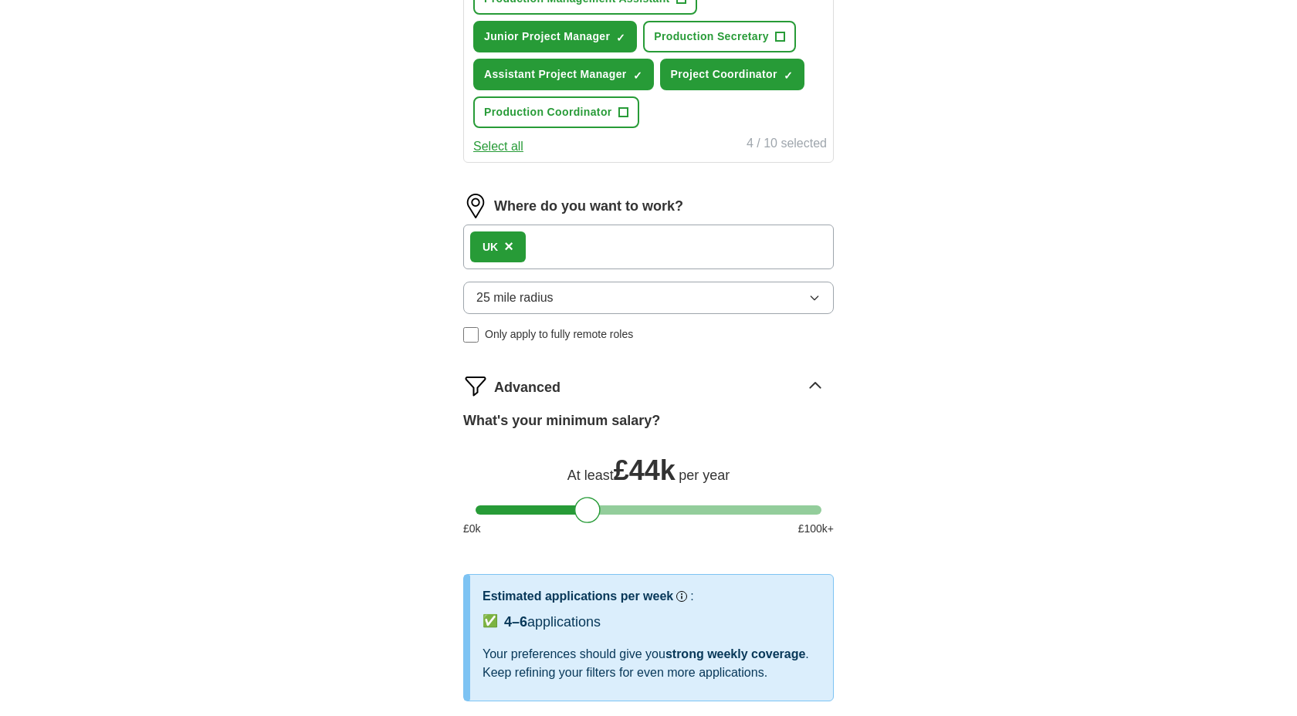
select select "**"
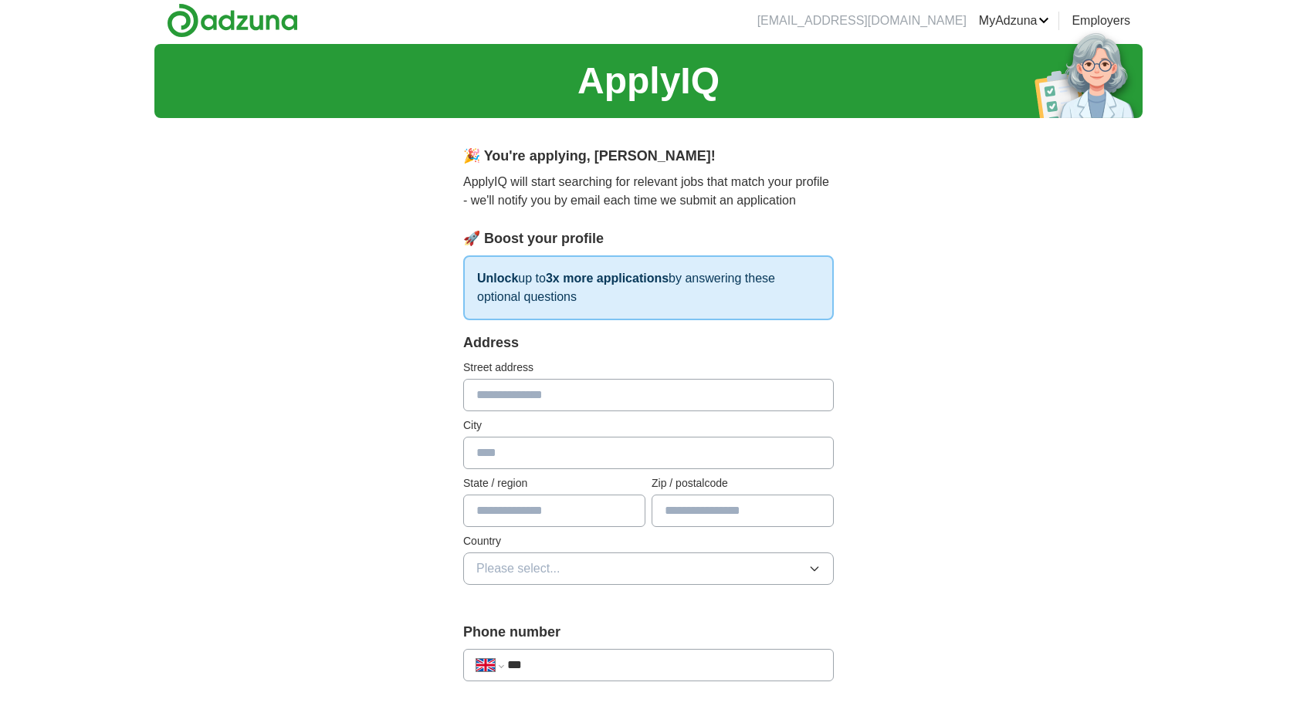
scroll to position [0, 0]
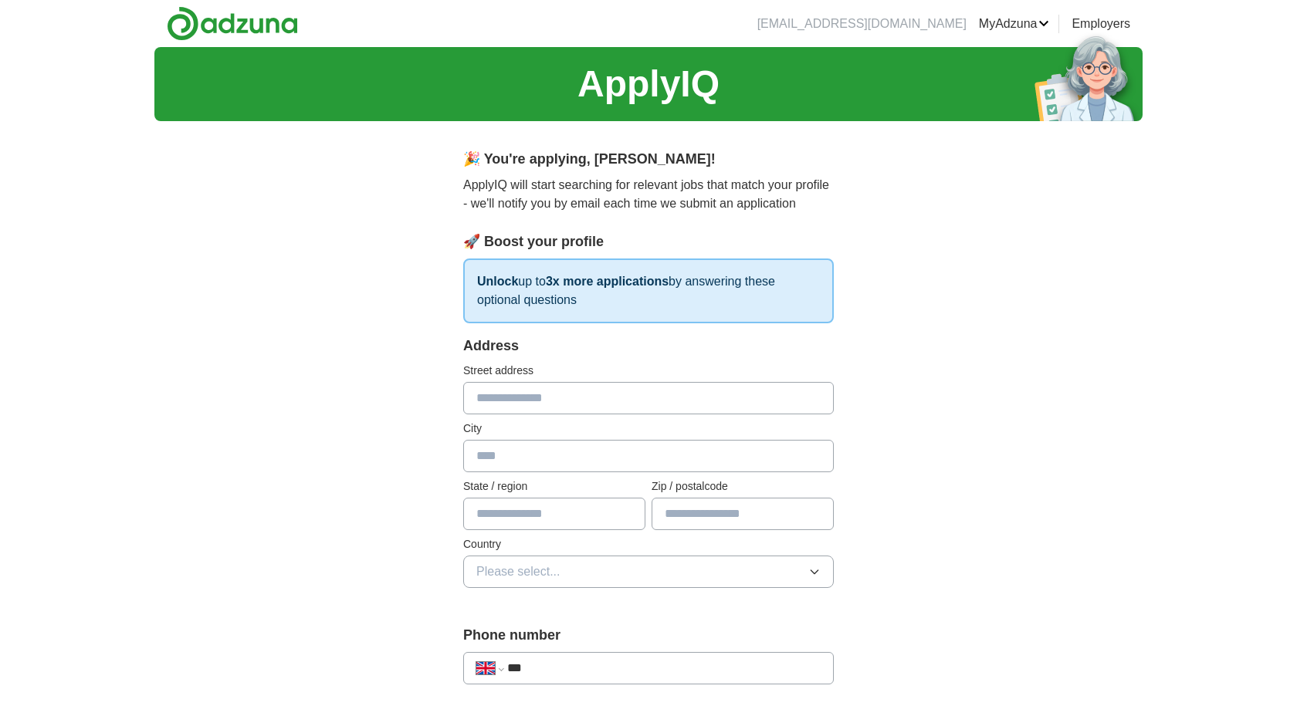
click at [617, 402] on input "text" at bounding box center [648, 398] width 371 height 32
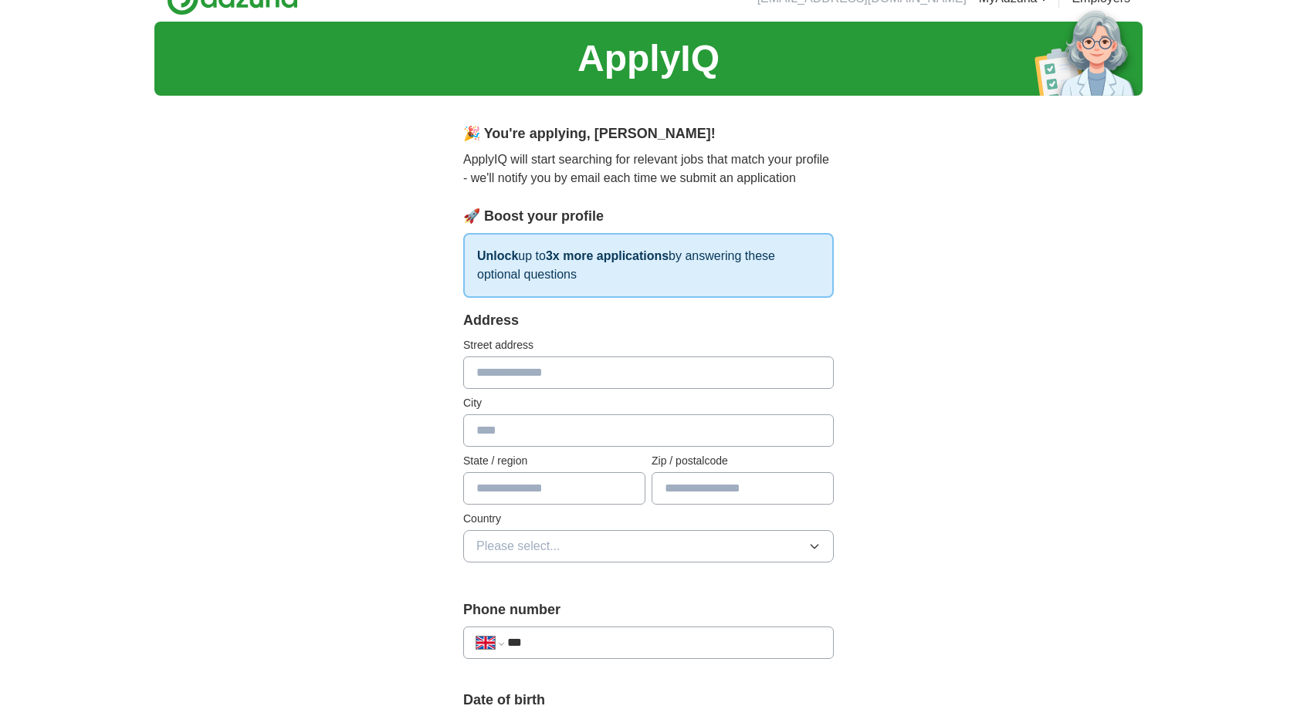
scroll to position [27, 0]
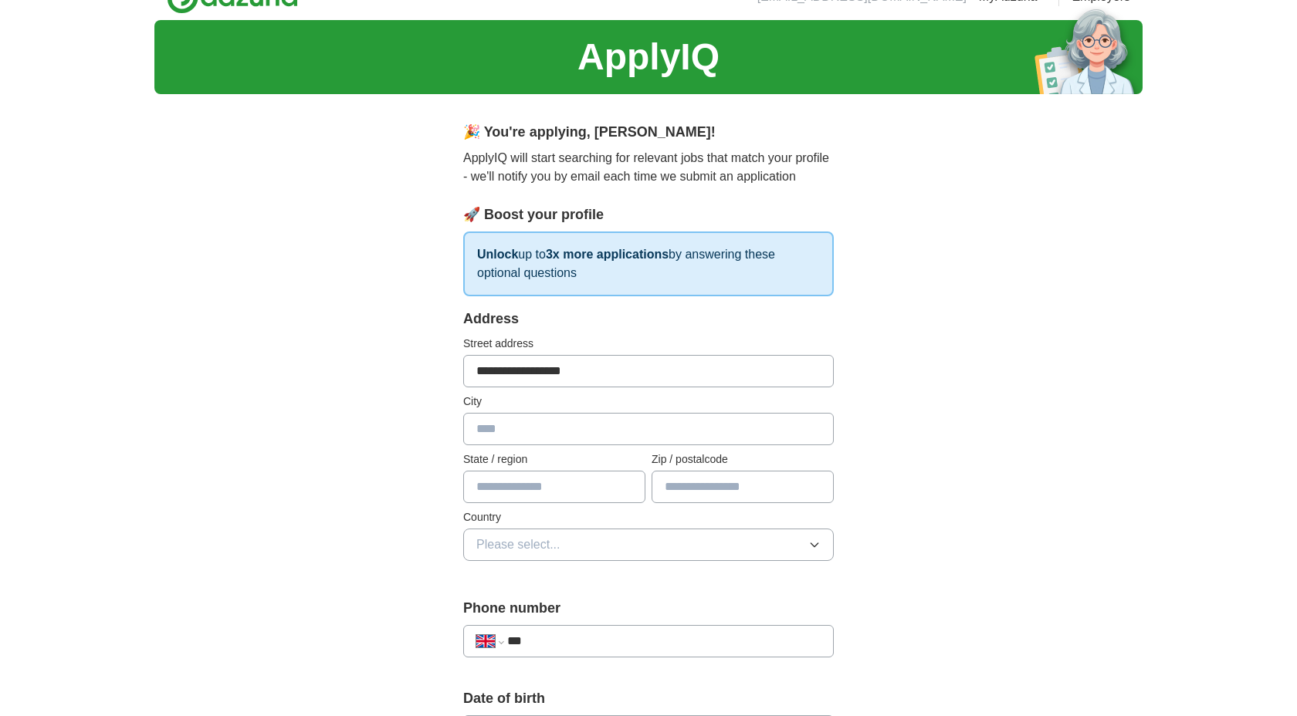
type input "**********"
click at [614, 431] on input "text" at bounding box center [648, 429] width 371 height 32
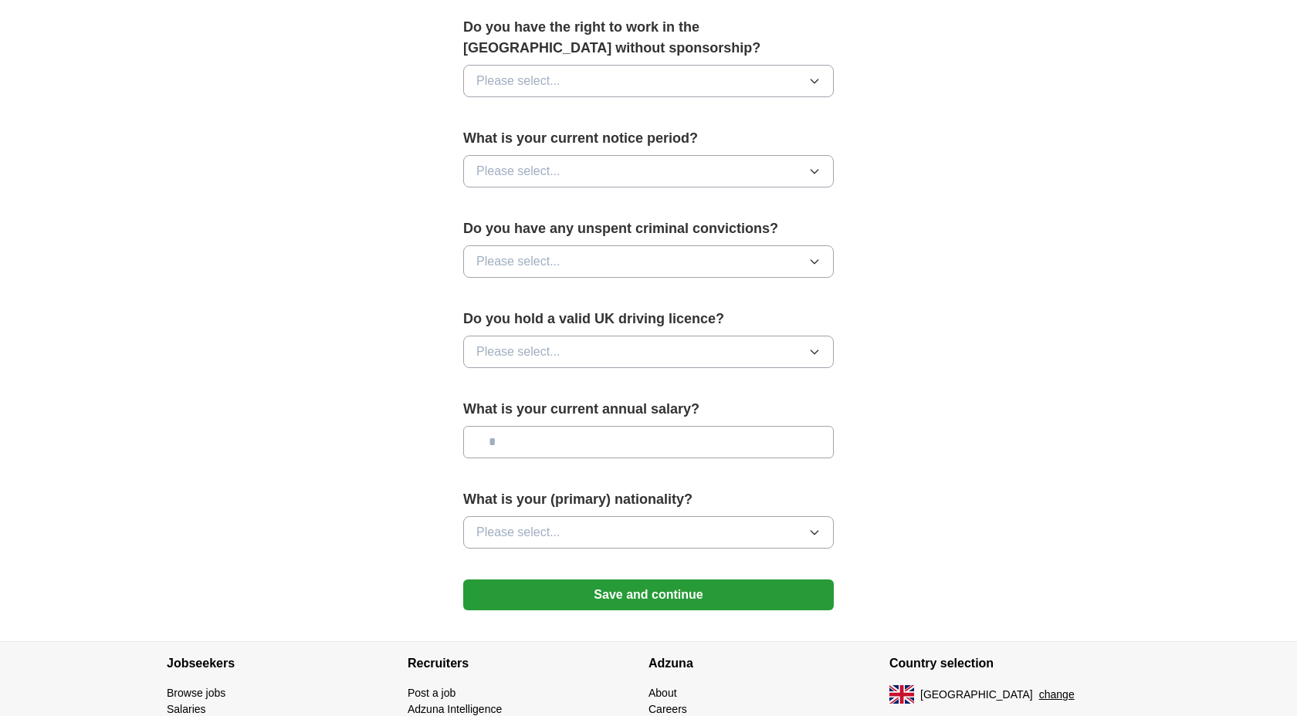
scroll to position [0, 0]
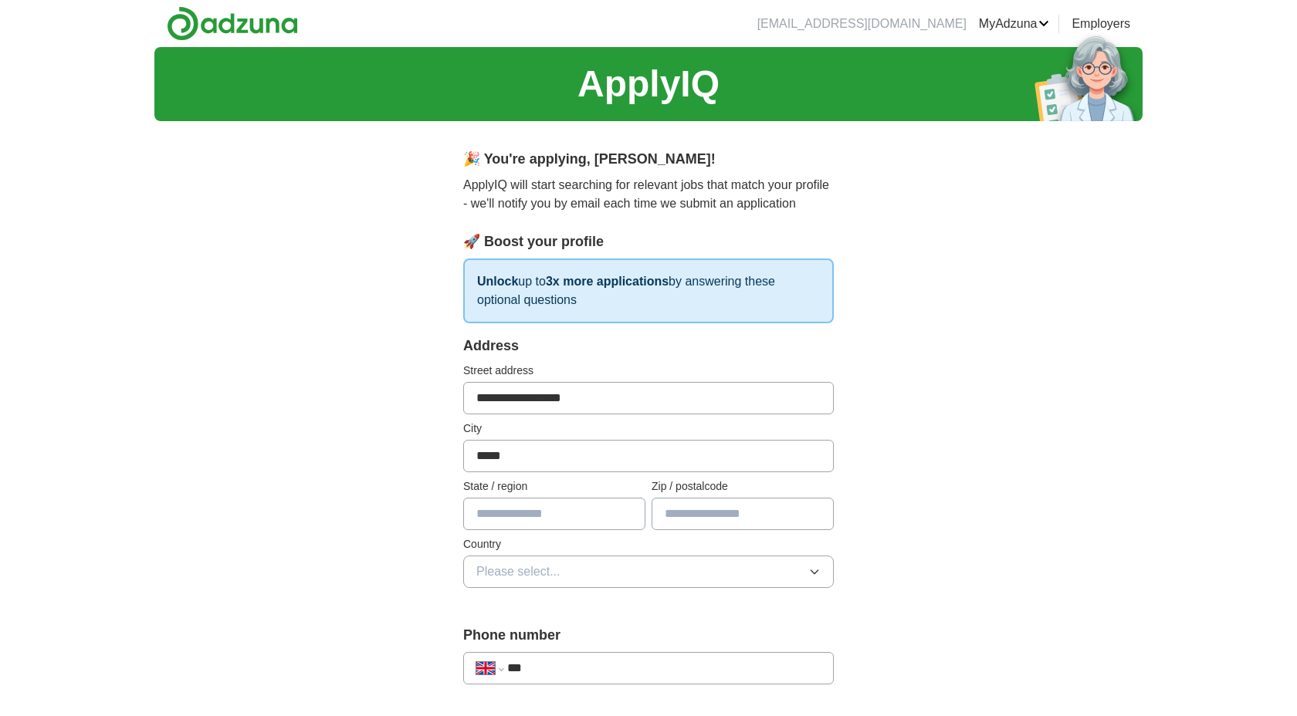
type input "*****"
drag, startPoint x: 622, startPoint y: 401, endPoint x: 425, endPoint y: 392, distance: 197.1
drag, startPoint x: 543, startPoint y: 462, endPoint x: 374, endPoint y: 462, distance: 169.1
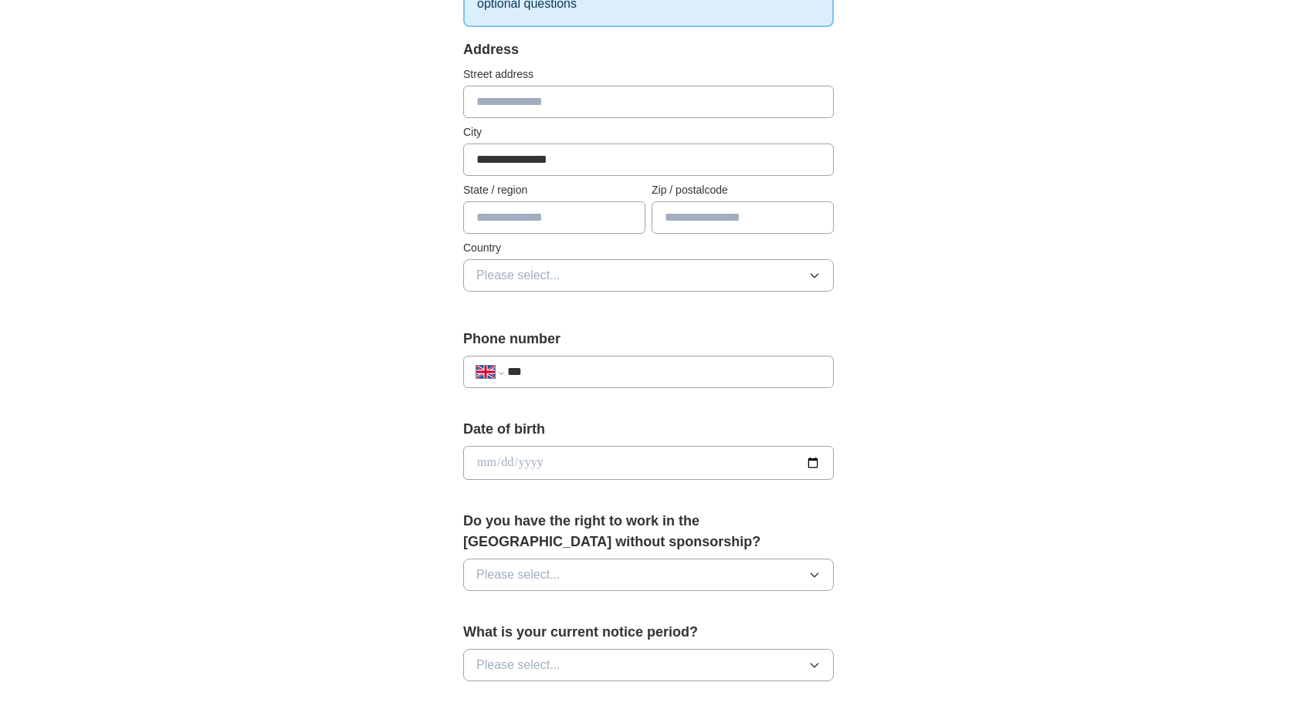
scroll to position [299, 0]
type input "**********"
click at [572, 554] on div "Do you have the right to work in the [GEOGRAPHIC_DATA] without sponsorship? Ple…" at bounding box center [648, 555] width 371 height 93
click at [572, 580] on button "Please select..." at bounding box center [648, 573] width 371 height 32
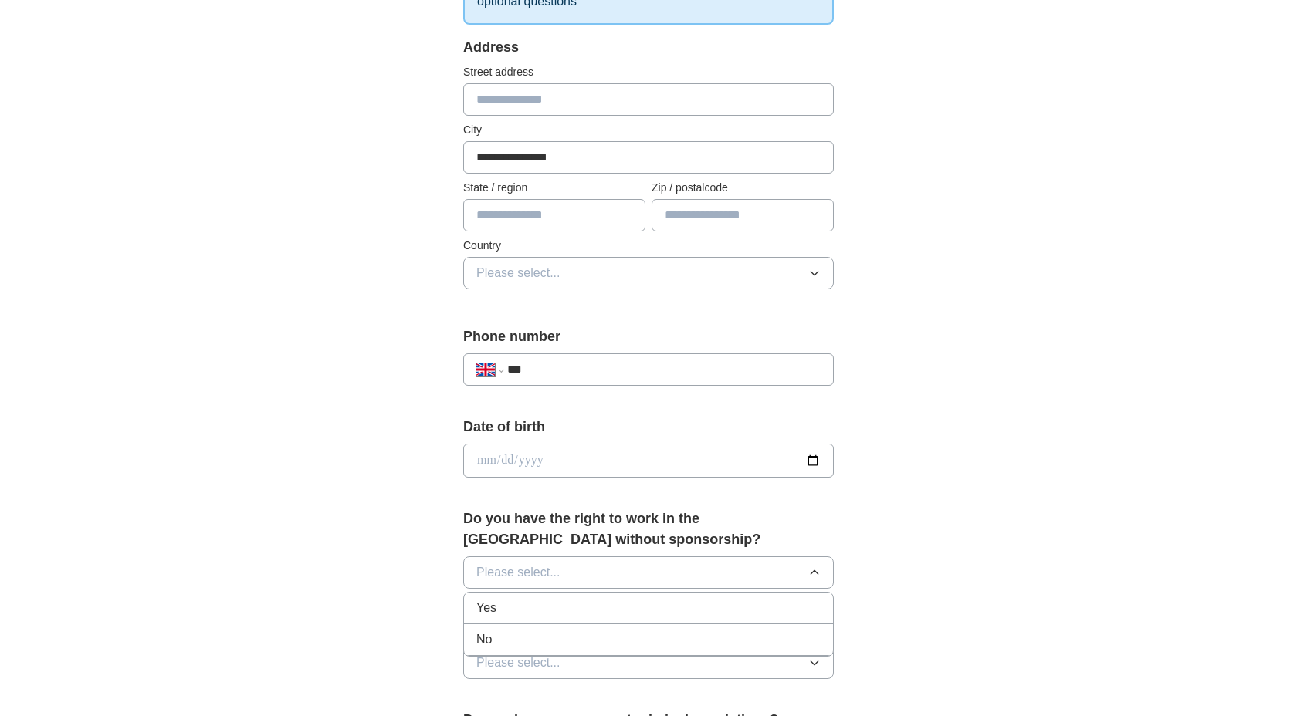
click at [539, 608] on div "Yes" at bounding box center [648, 608] width 344 height 19
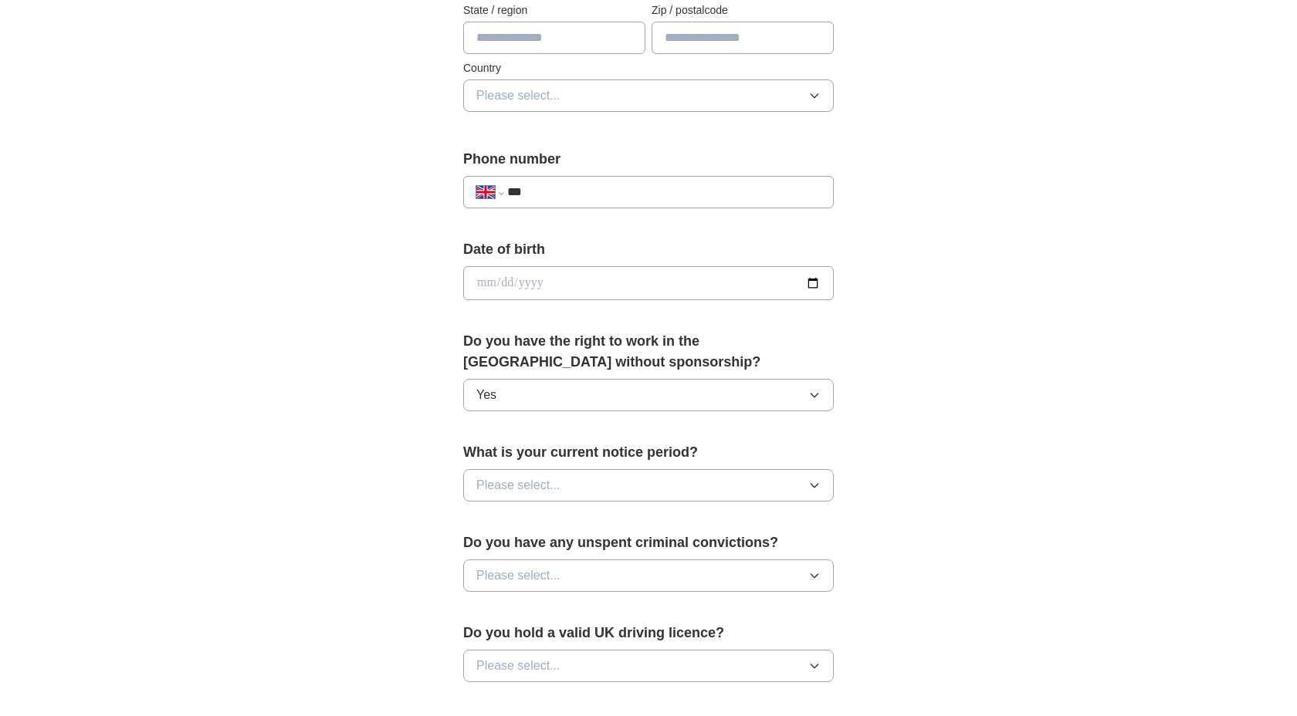
scroll to position [477, 0]
click at [581, 483] on button "Please select..." at bounding box center [648, 485] width 371 height 32
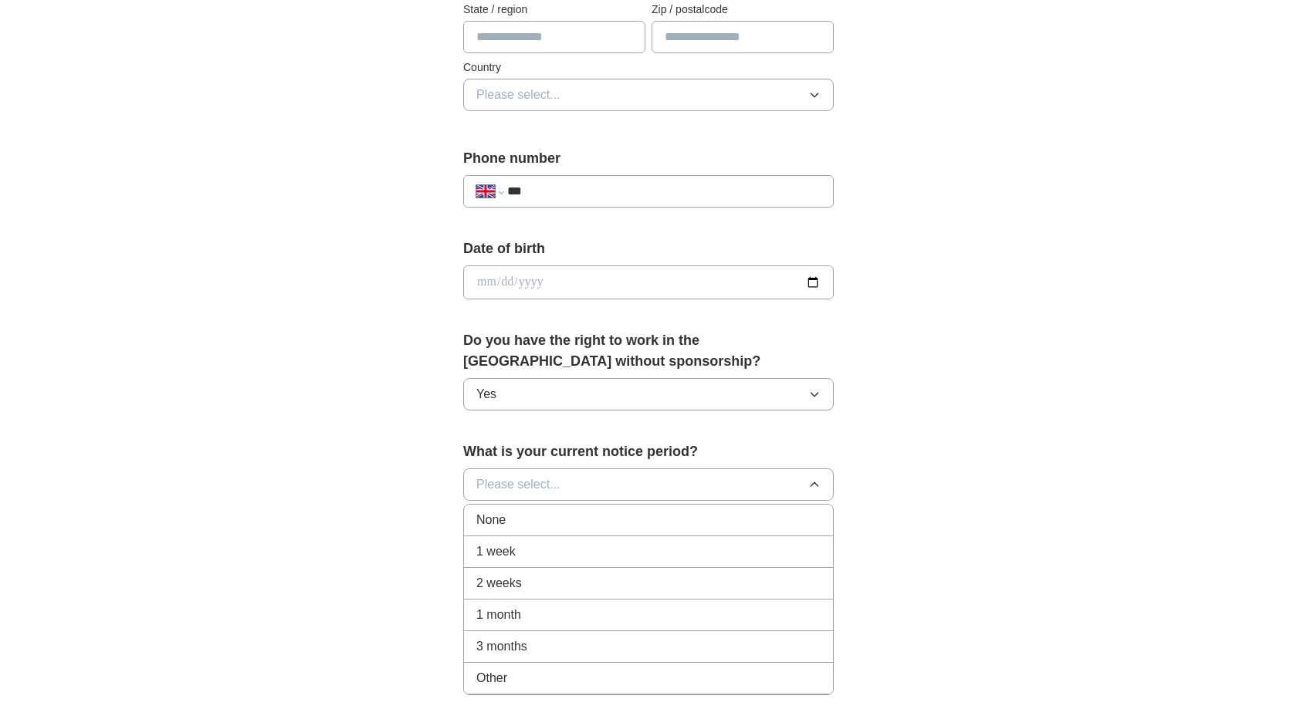
click at [542, 620] on div "1 month" at bounding box center [648, 615] width 344 height 19
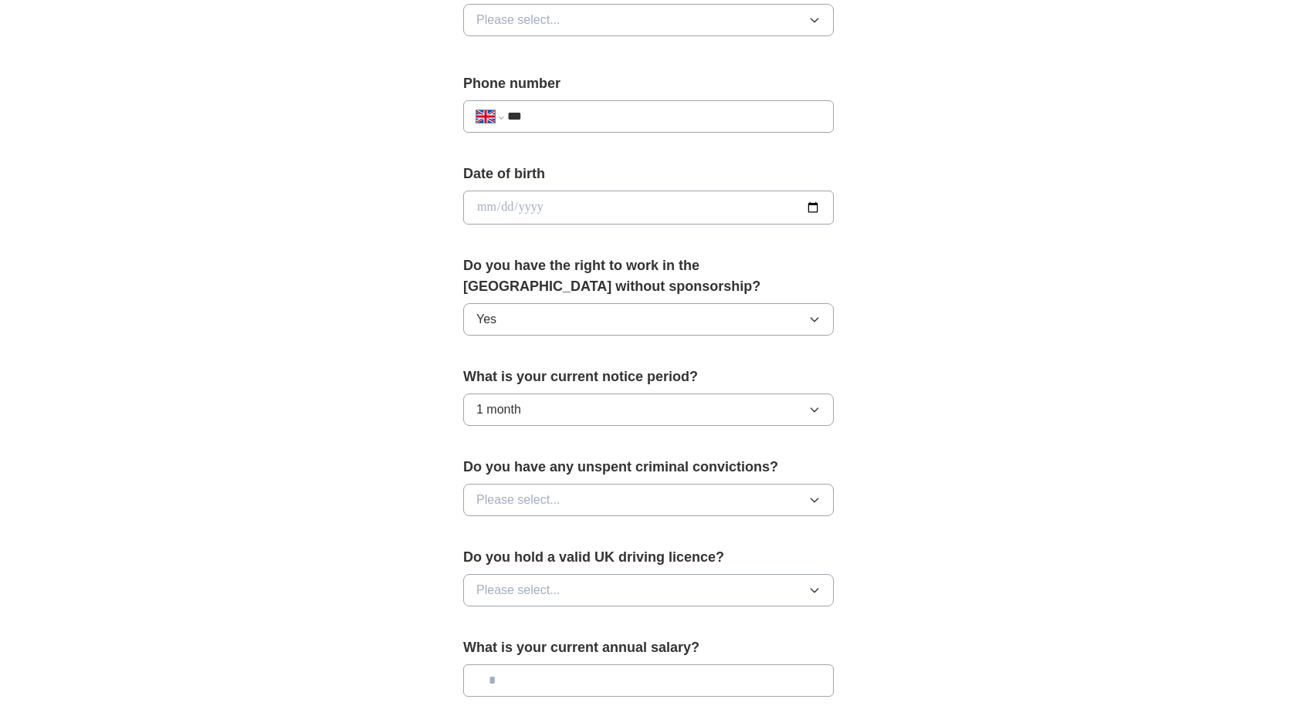
scroll to position [554, 0]
click at [554, 494] on span "Please select..." at bounding box center [518, 498] width 84 height 19
click at [534, 569] on div "No" at bounding box center [648, 566] width 344 height 19
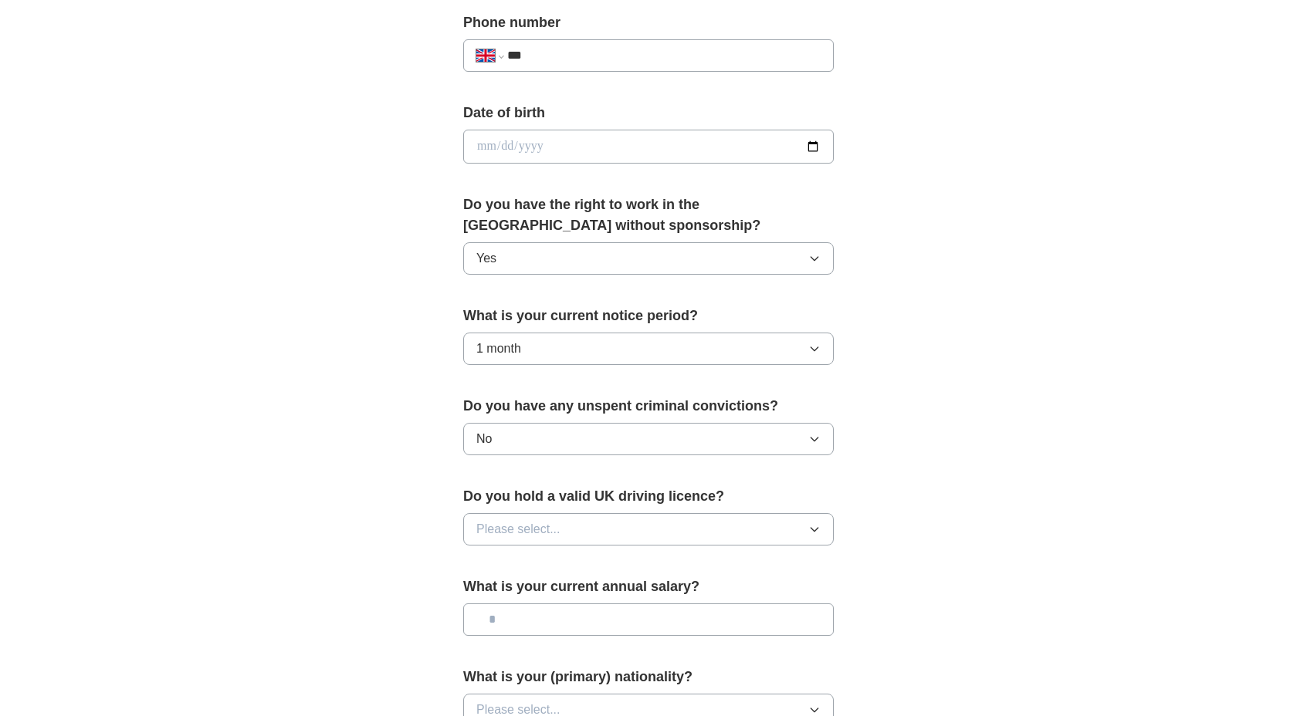
scroll to position [636, 0]
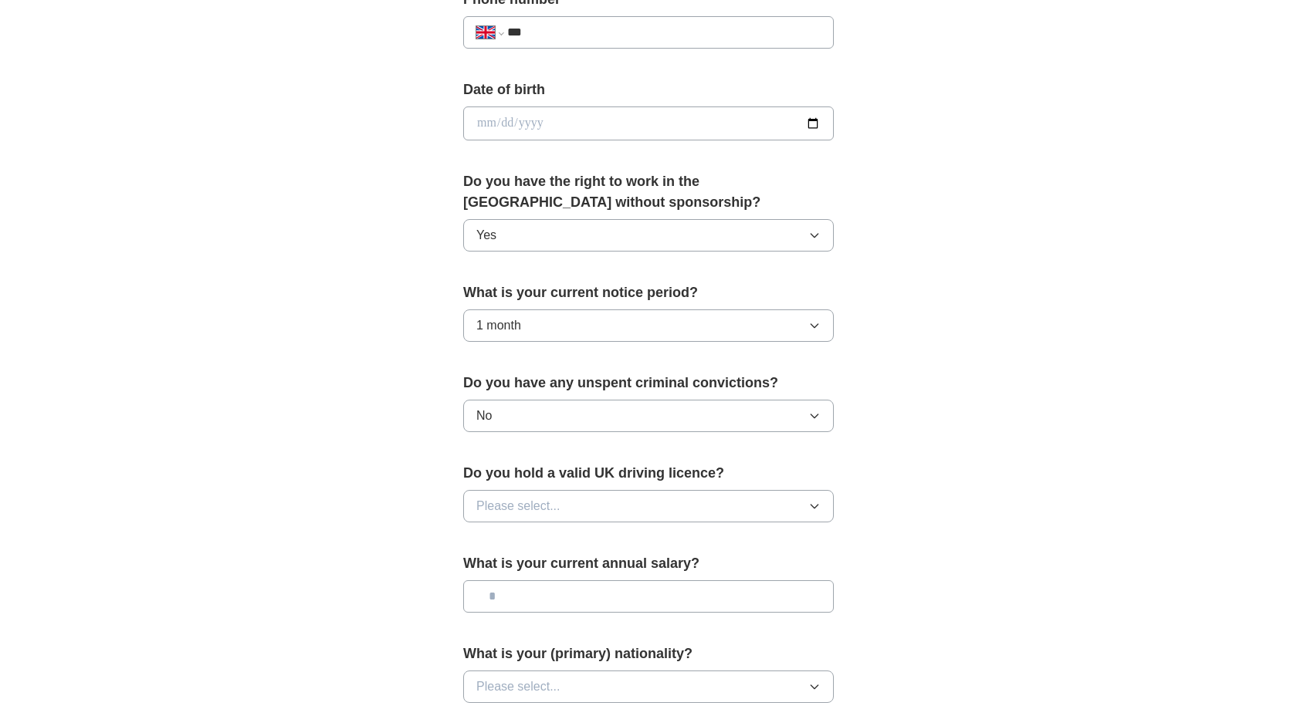
click at [551, 497] on span "Please select..." at bounding box center [518, 506] width 84 height 19
click at [544, 540] on div "Yes" at bounding box center [648, 542] width 344 height 19
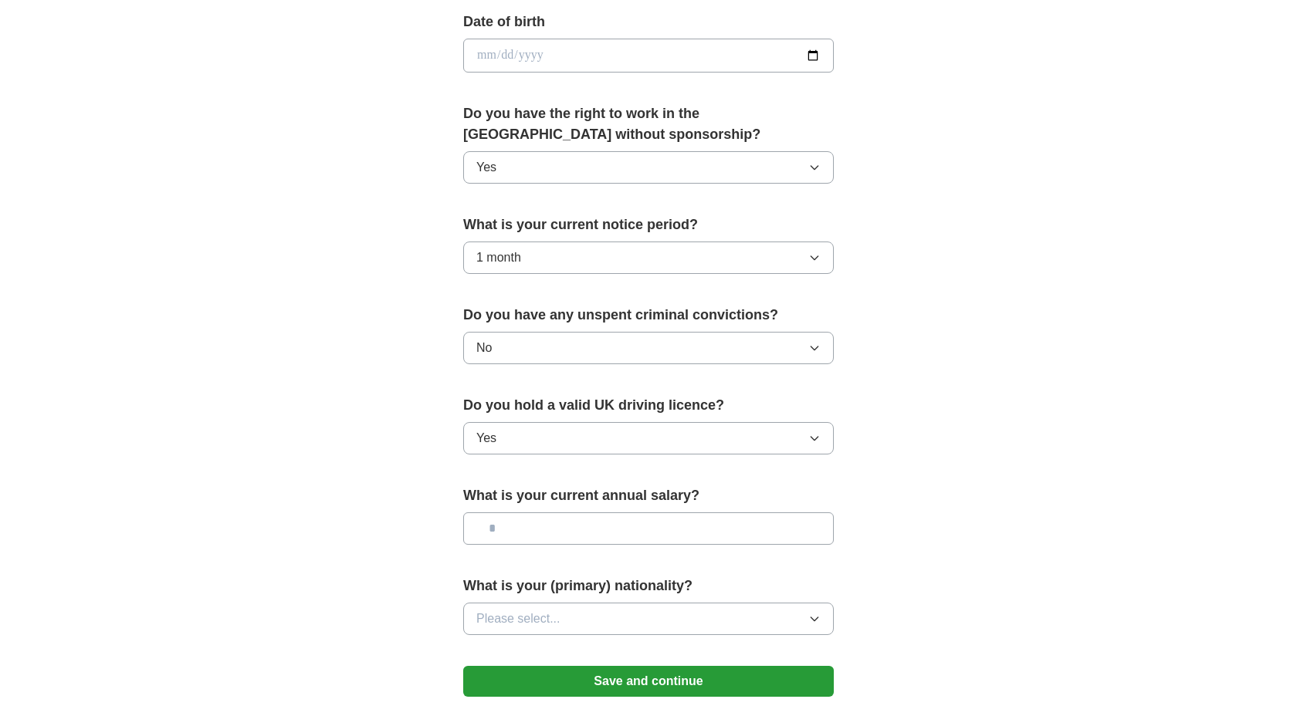
scroll to position [705, 0]
click at [544, 527] on input "text" at bounding box center [648, 528] width 371 height 32
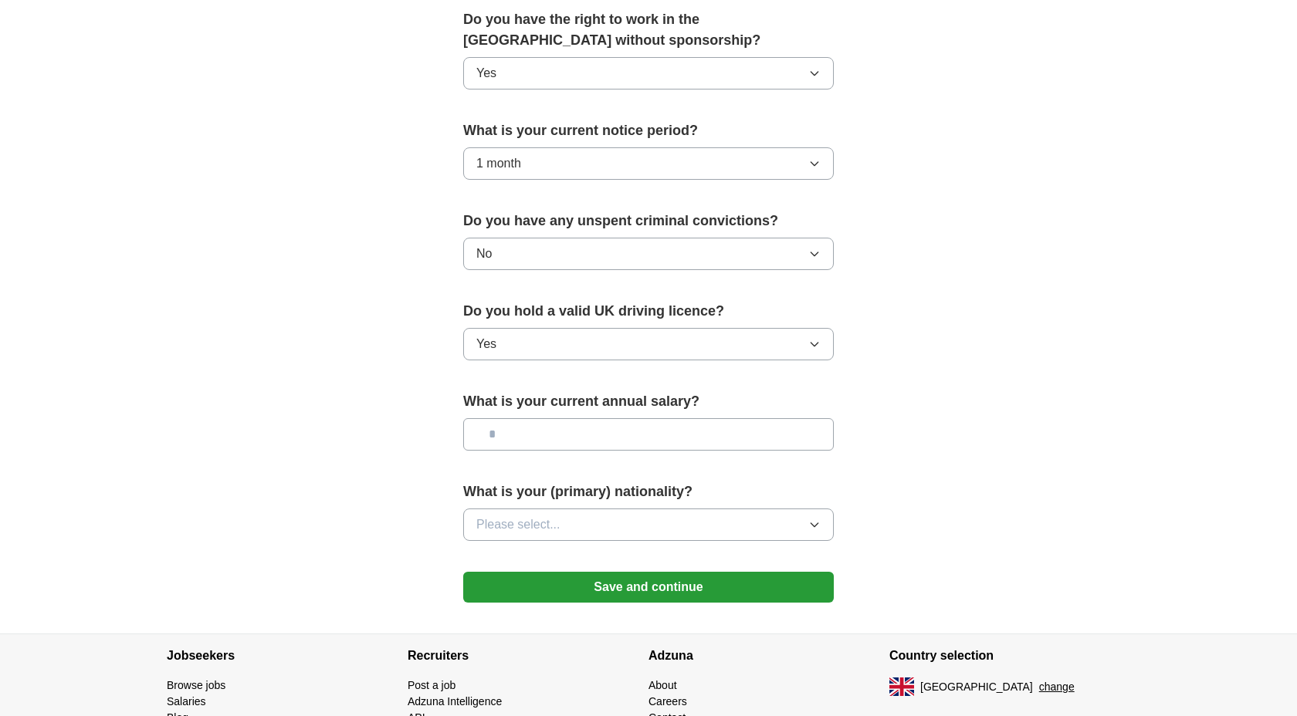
scroll to position [827, 0]
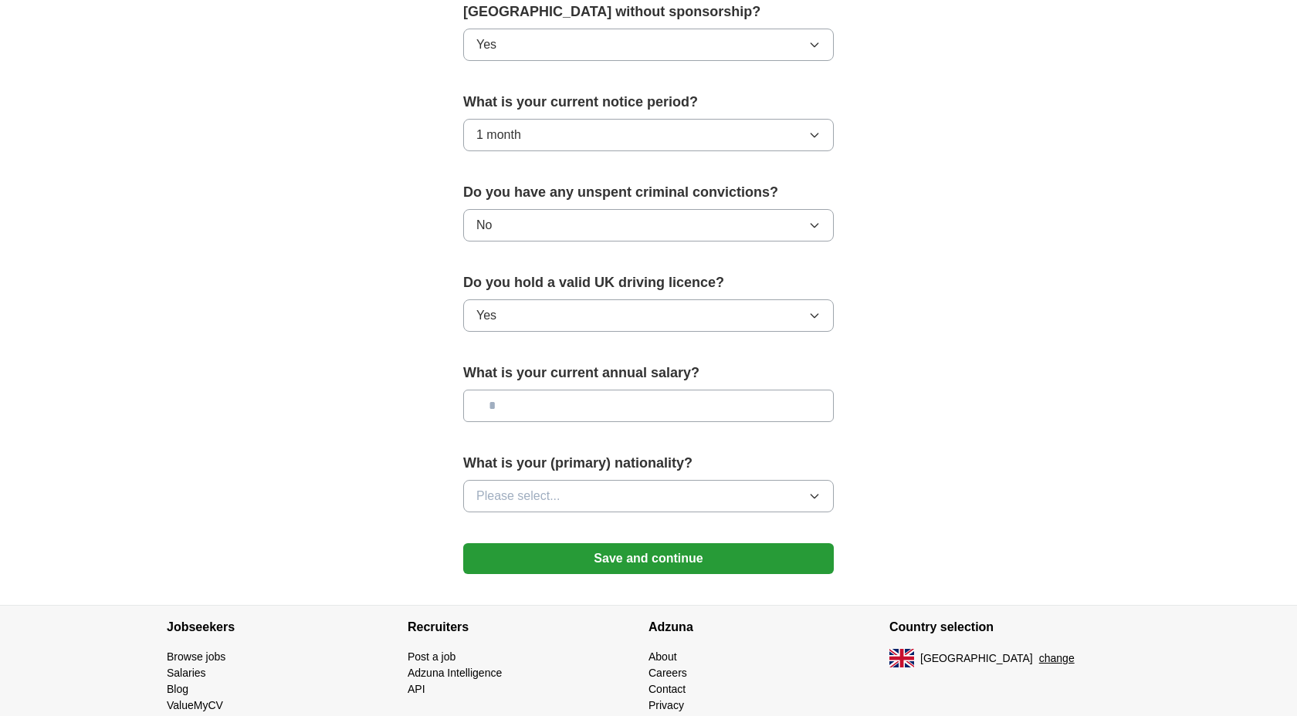
click at [544, 505] on span "Please select..." at bounding box center [518, 496] width 84 height 19
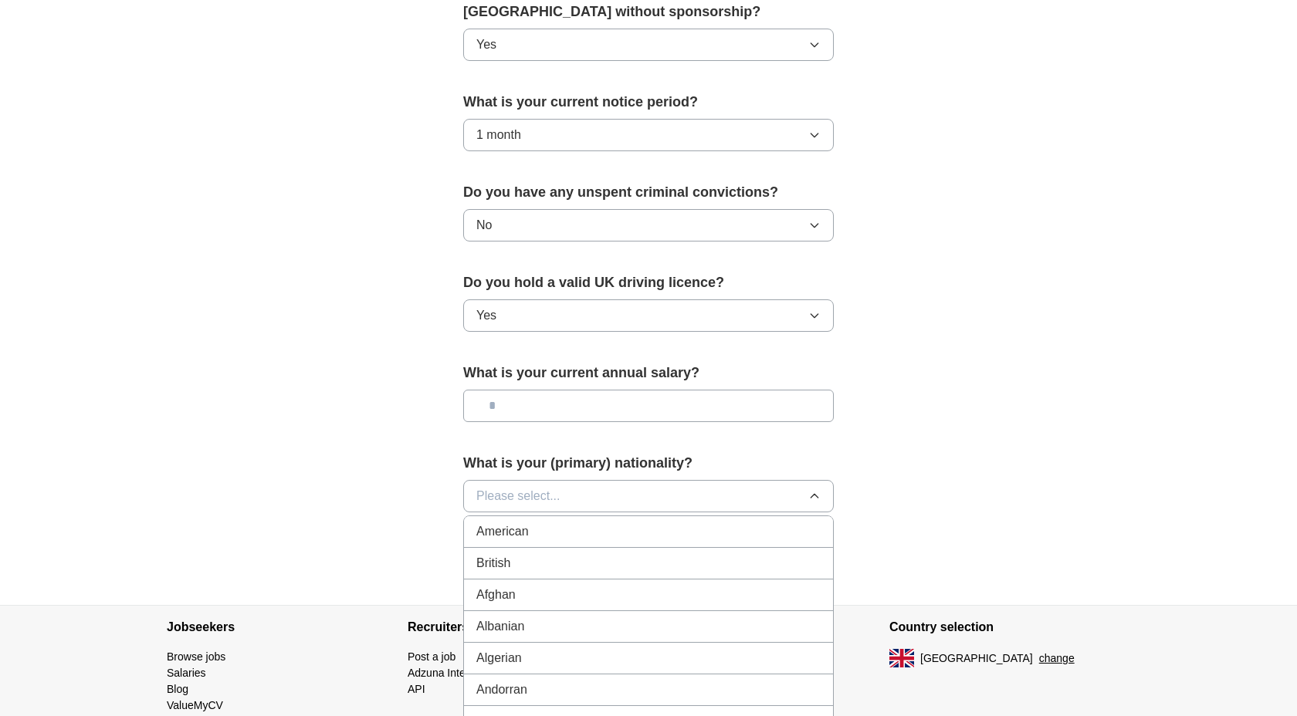
click at [523, 568] on div "British" at bounding box center [648, 563] width 344 height 19
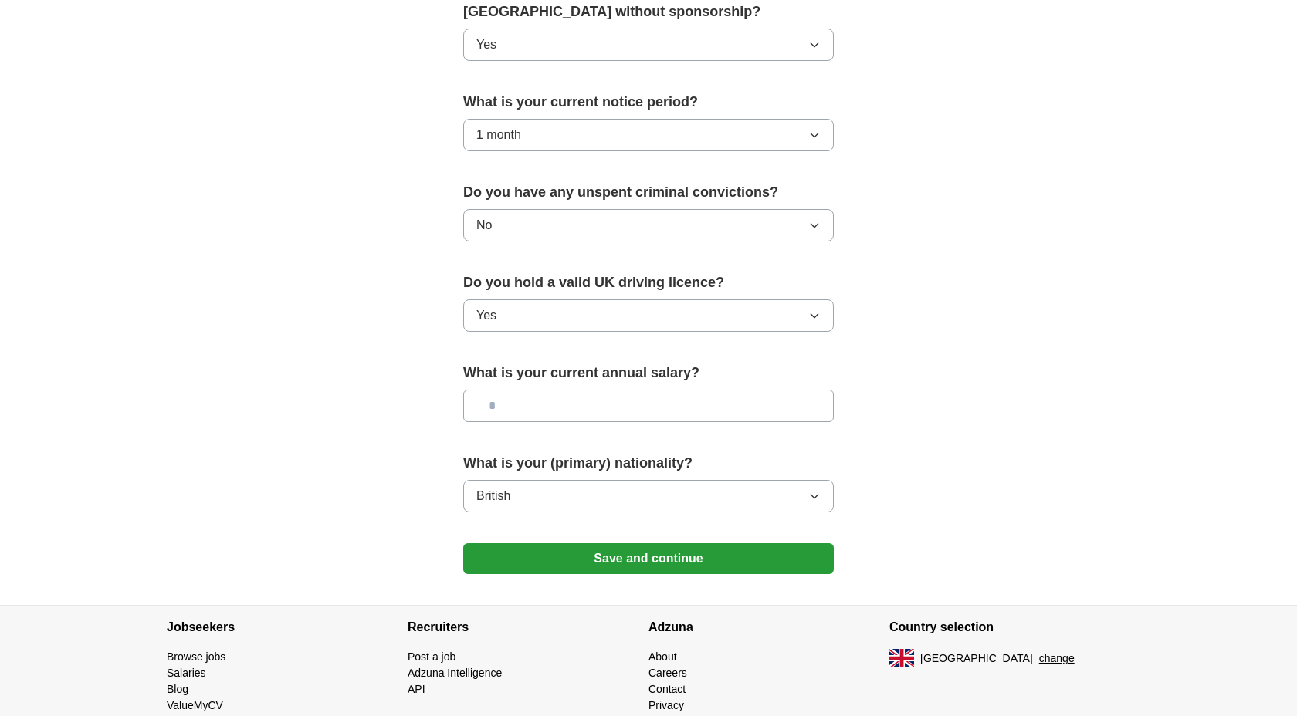
click at [557, 560] on button "Save and continue" at bounding box center [648, 559] width 371 height 31
